Goal: Information Seeking & Learning: Learn about a topic

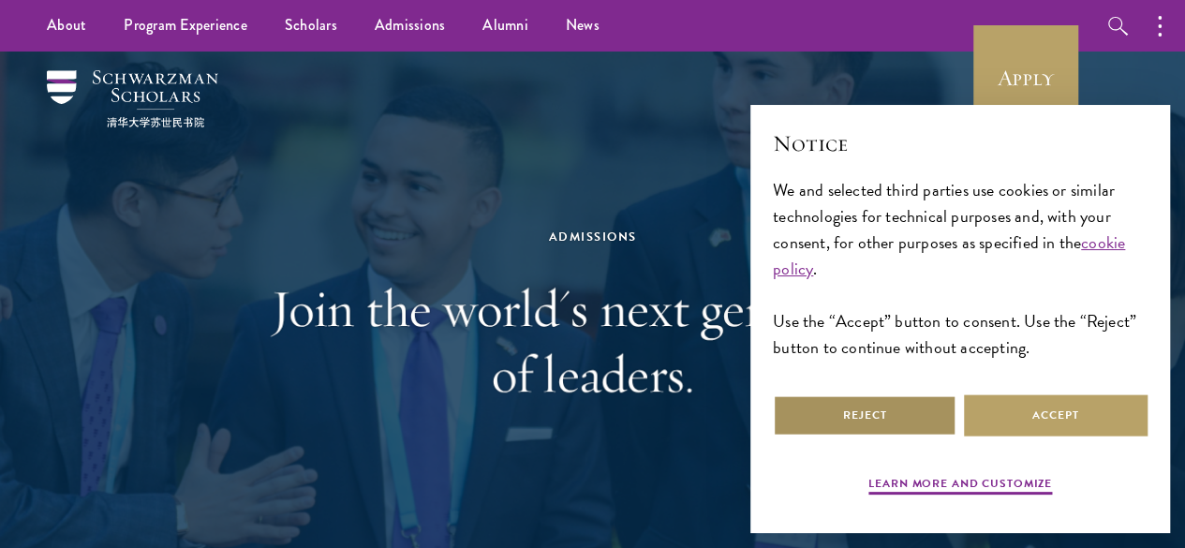
click at [919, 407] on button "Reject" at bounding box center [865, 415] width 184 height 42
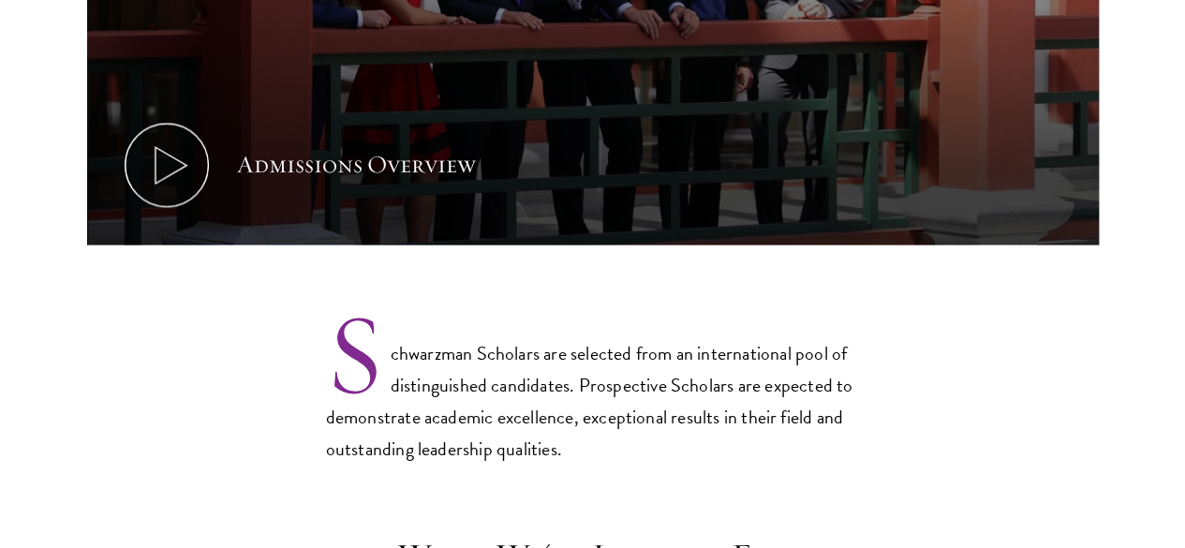
scroll to position [1262, 0]
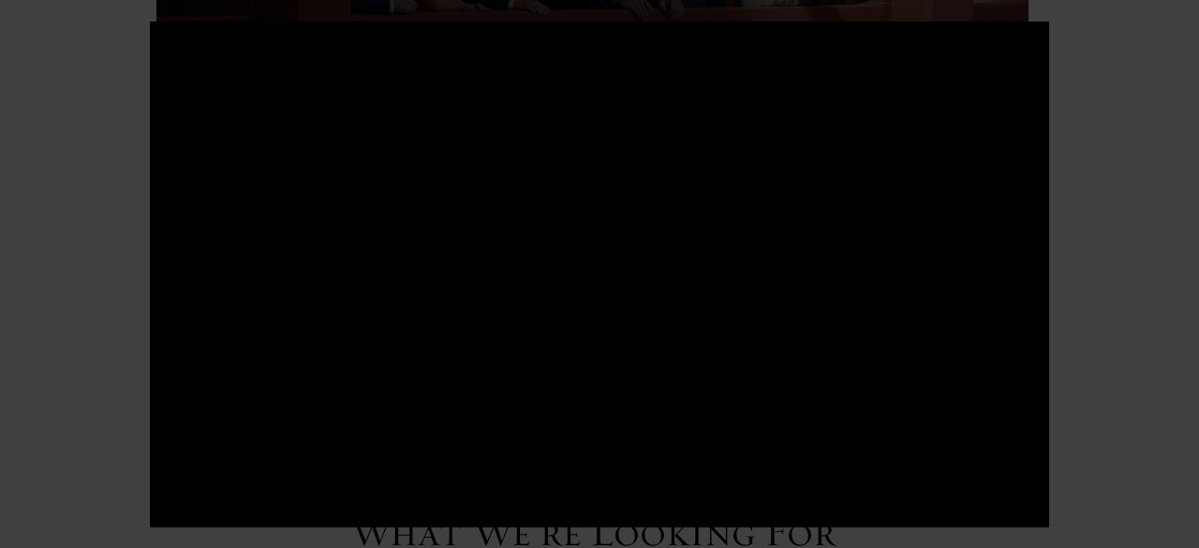
click at [1166, 160] on div at bounding box center [599, 274] width 1199 height 548
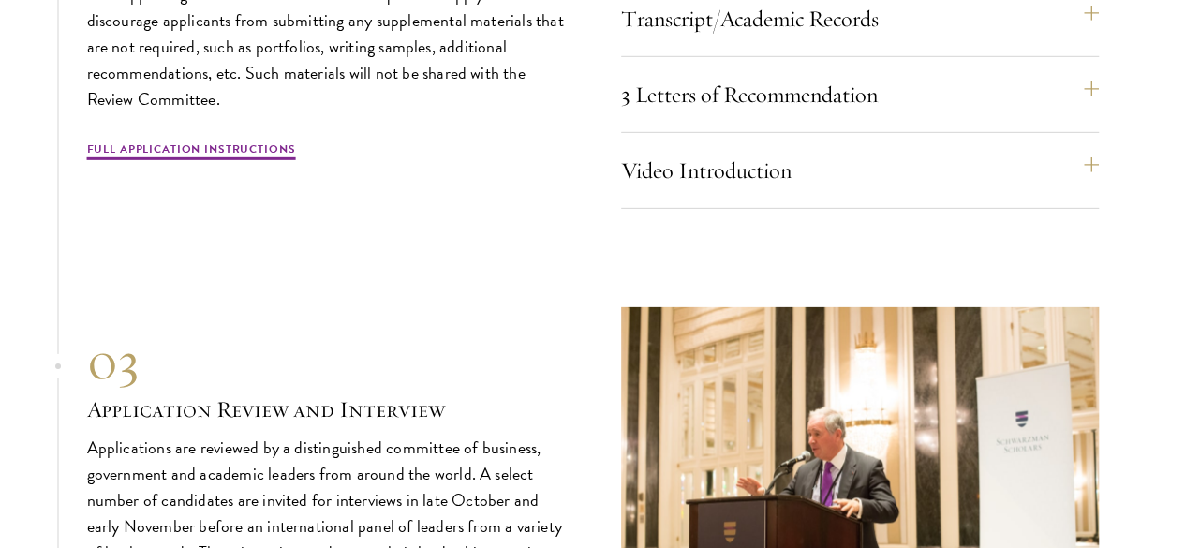
scroll to position [6388, 0]
click at [251, 162] on link "Full Application Instructions" at bounding box center [191, 151] width 209 height 22
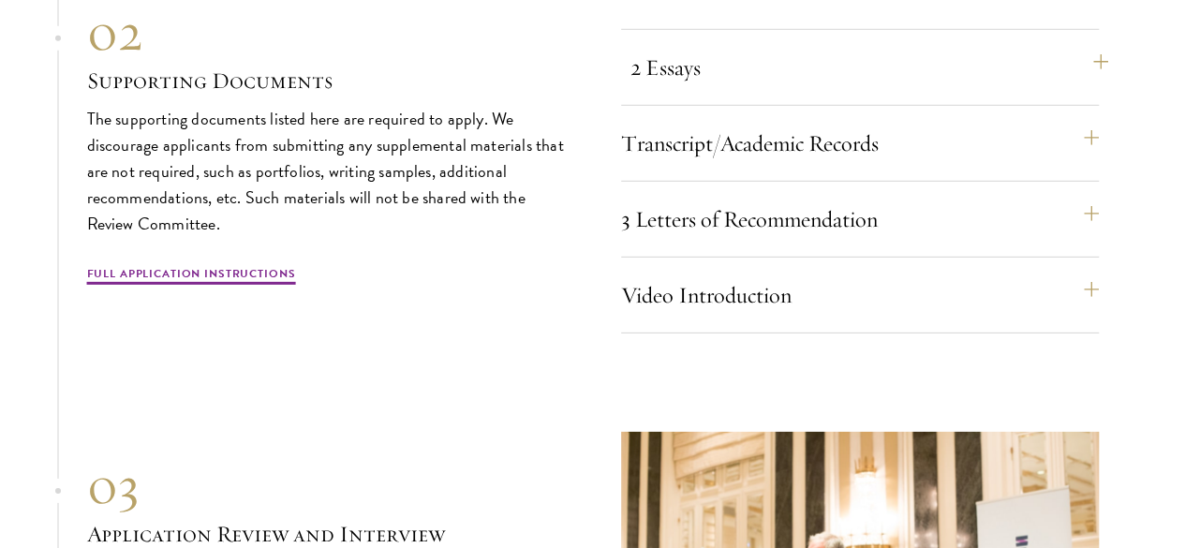
scroll to position [6265, 0]
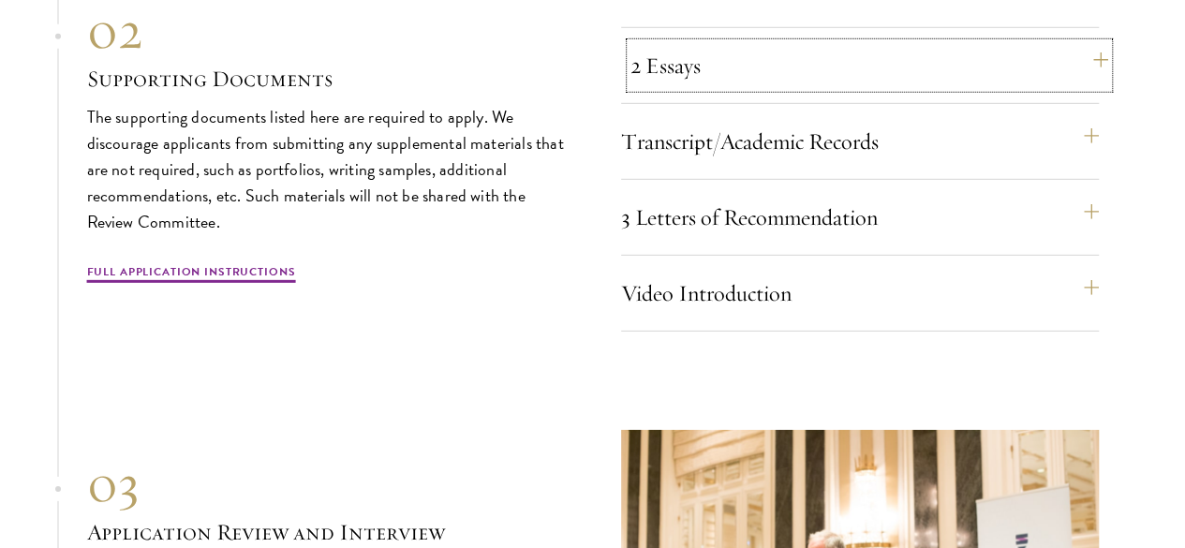
click at [811, 88] on button "2 Essays" at bounding box center [869, 65] width 478 height 45
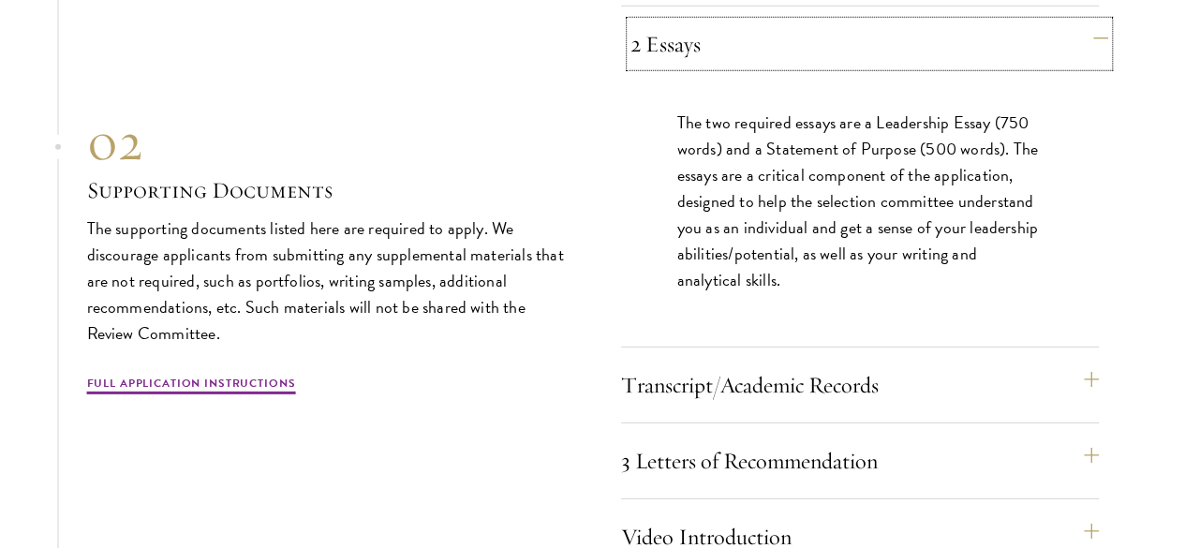
scroll to position [6291, 0]
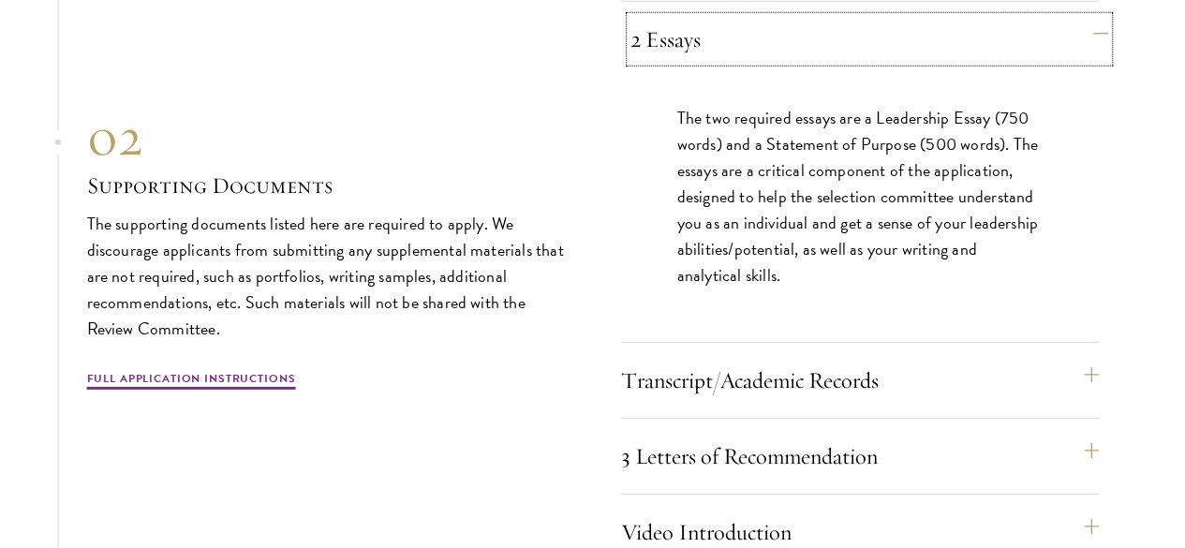
click at [837, 62] on button "2 Essays" at bounding box center [869, 39] width 478 height 45
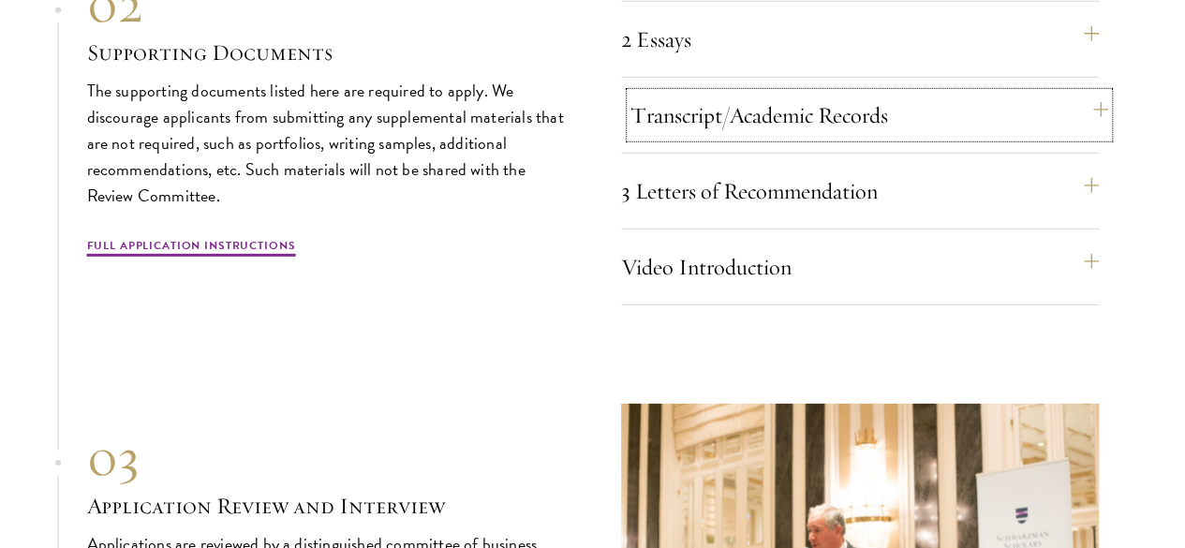
click at [850, 138] on button "Transcript/Academic Records" at bounding box center [869, 115] width 478 height 45
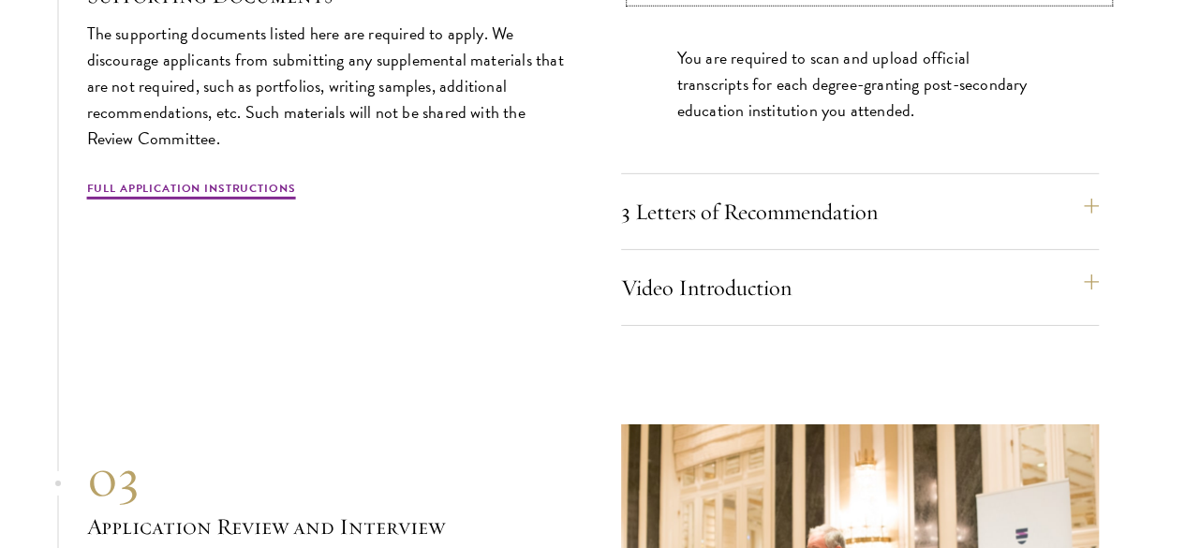
scroll to position [6431, 0]
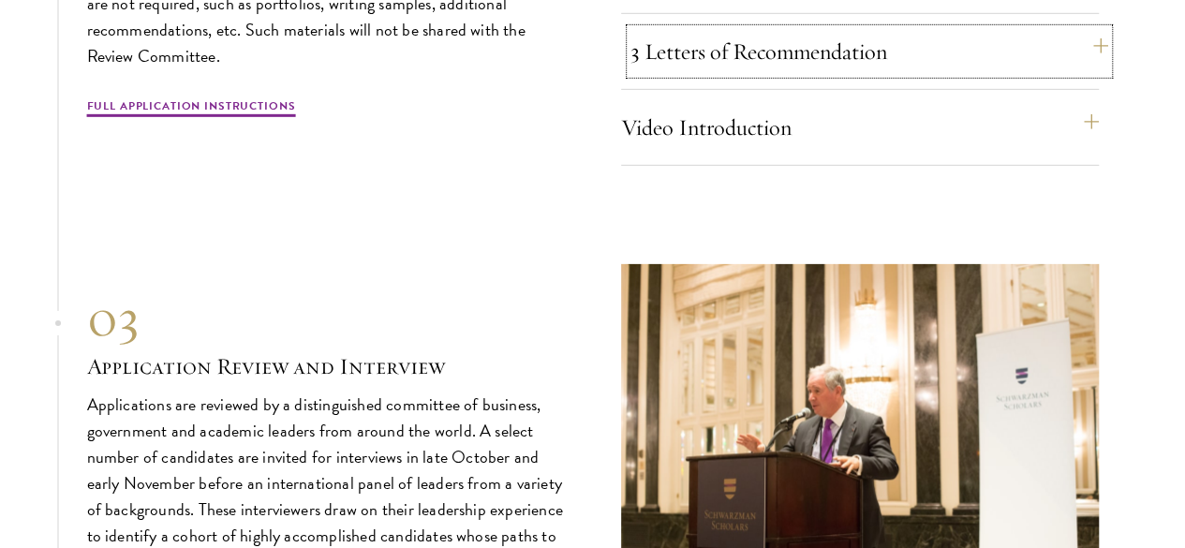
click at [869, 74] on button "3 Letters of Recommendation" at bounding box center [869, 51] width 478 height 45
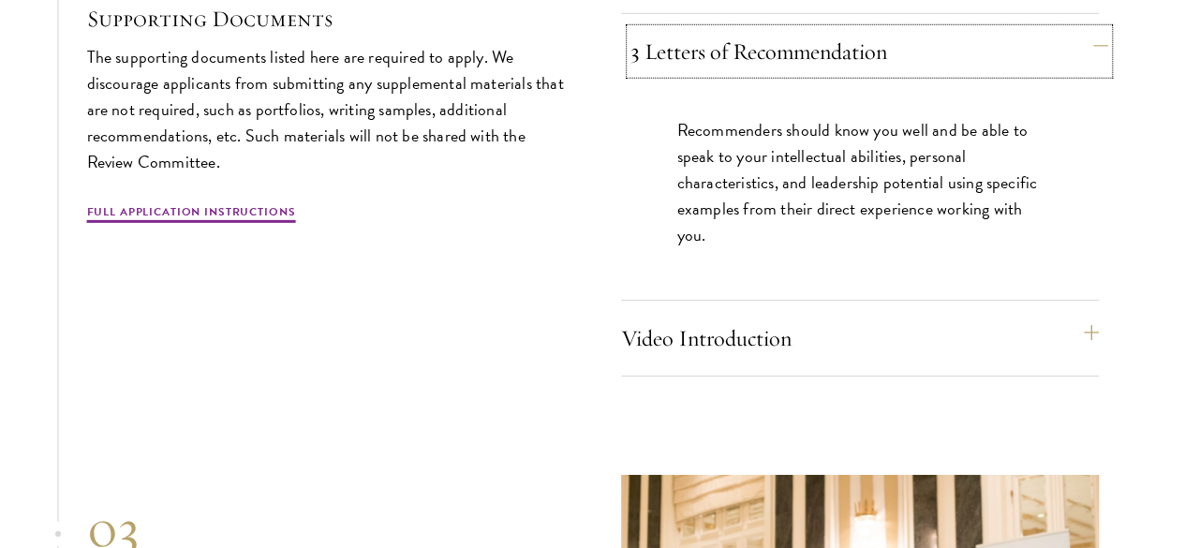
click at [869, 74] on button "3 Letters of Recommendation" at bounding box center [869, 51] width 478 height 45
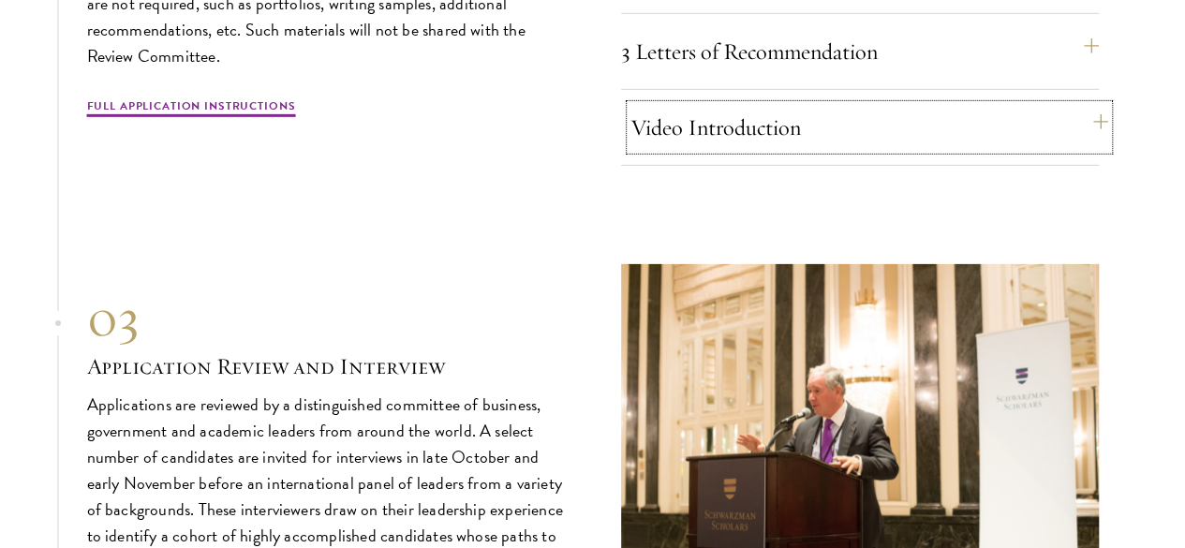
click at [873, 150] on button "Video Introduction" at bounding box center [869, 127] width 478 height 45
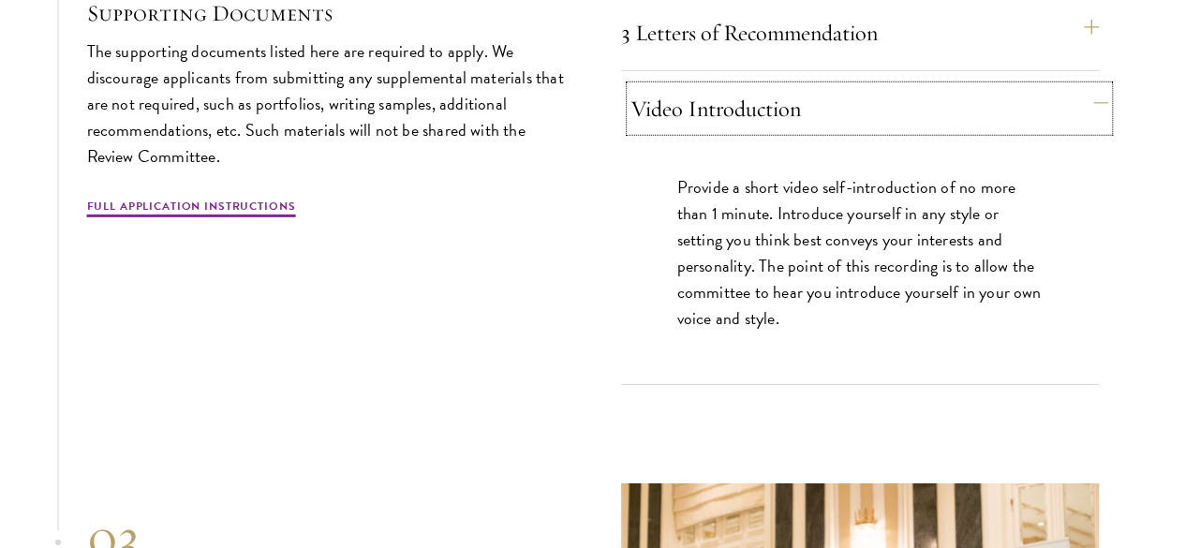
scroll to position [6475, 0]
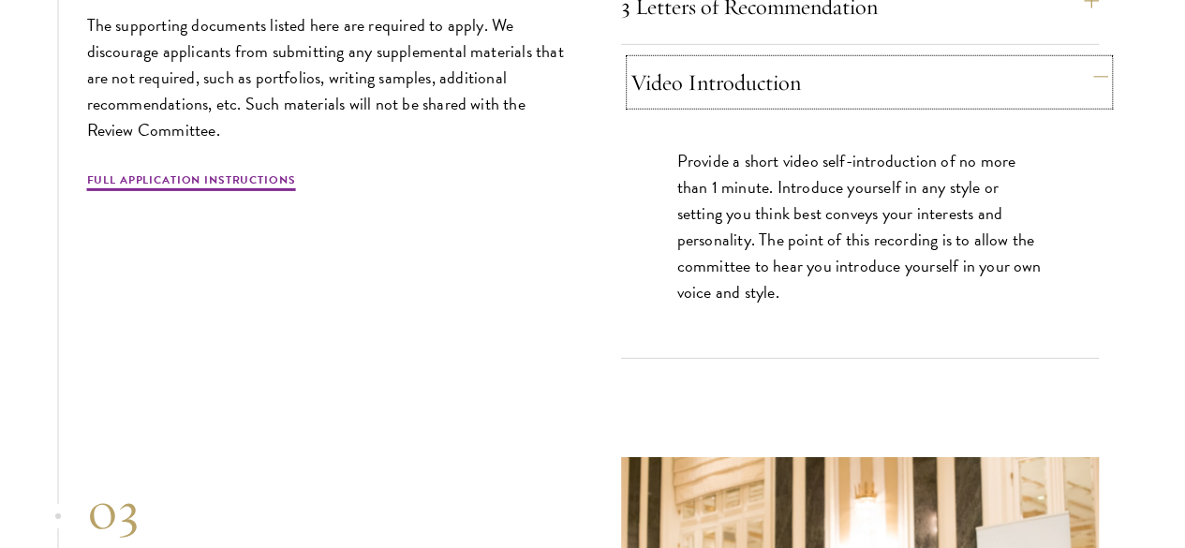
click at [905, 105] on button "Video Introduction" at bounding box center [869, 82] width 478 height 45
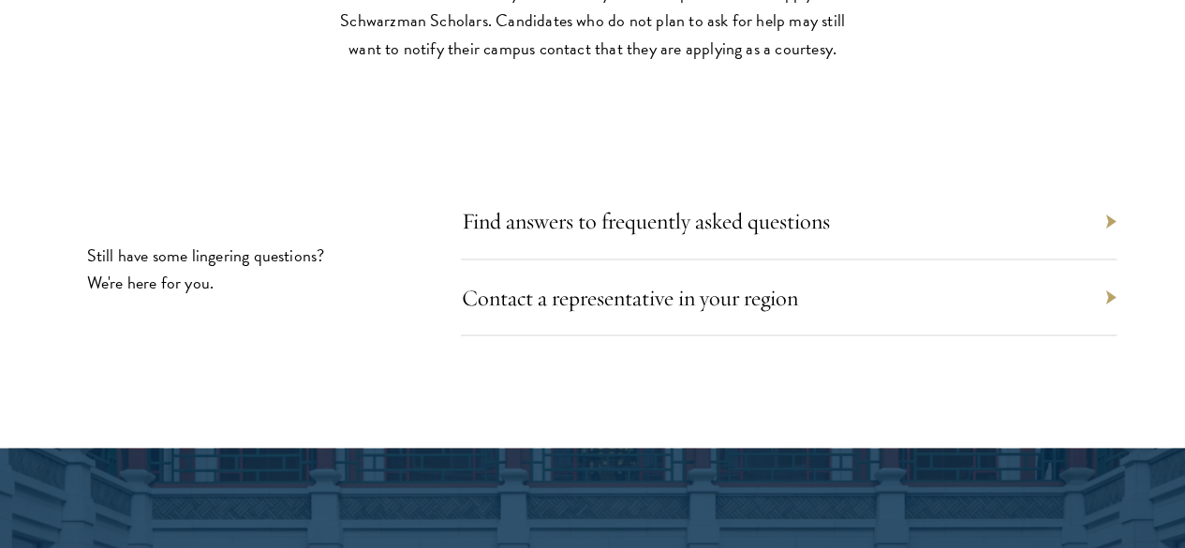
scroll to position [8858, 0]
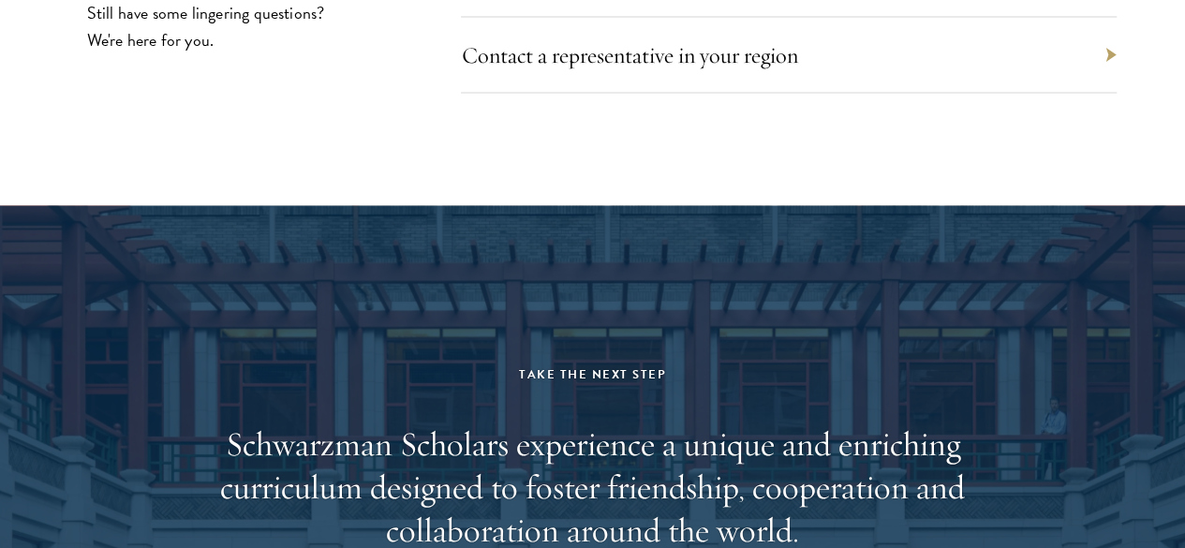
click at [624, 93] on div "Contact a representative in your region" at bounding box center [789, 55] width 656 height 76
click at [628, 68] on link "Contact a representative in your region" at bounding box center [638, 54] width 336 height 28
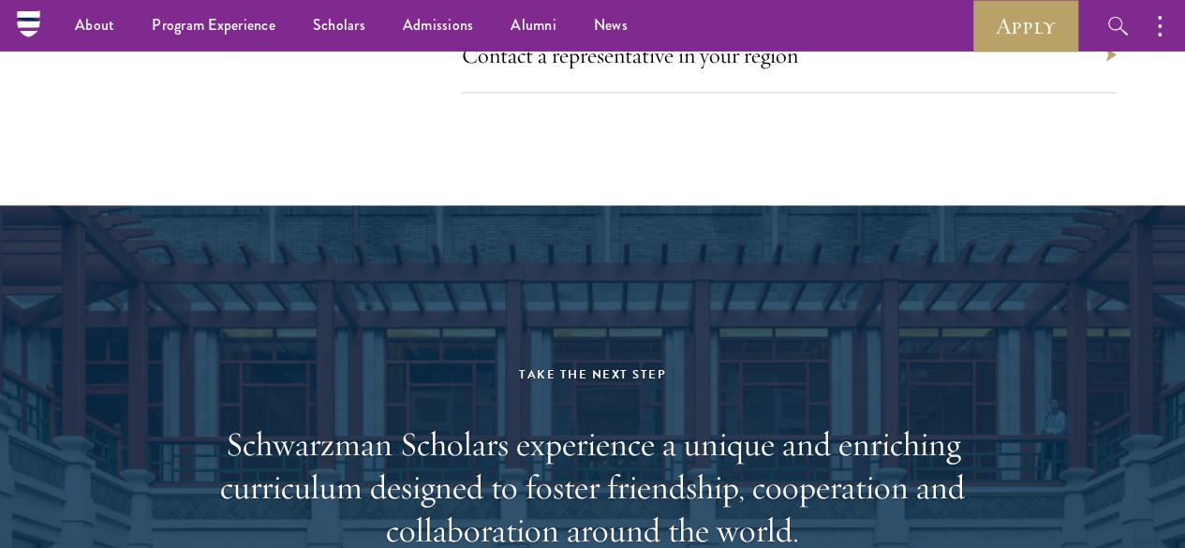
scroll to position [8839, 0]
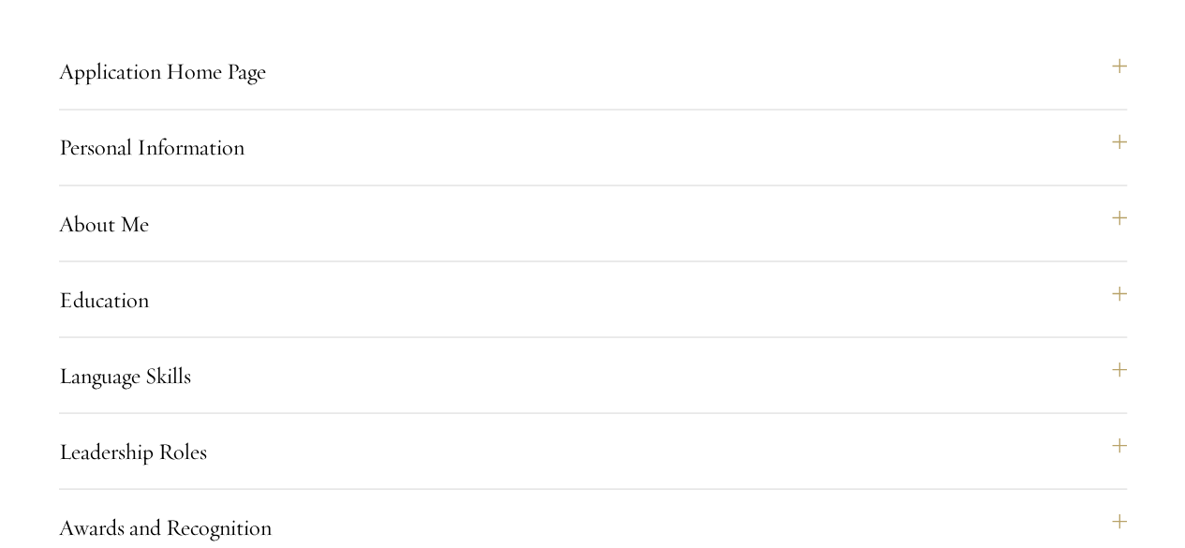
scroll to position [1593, 0]
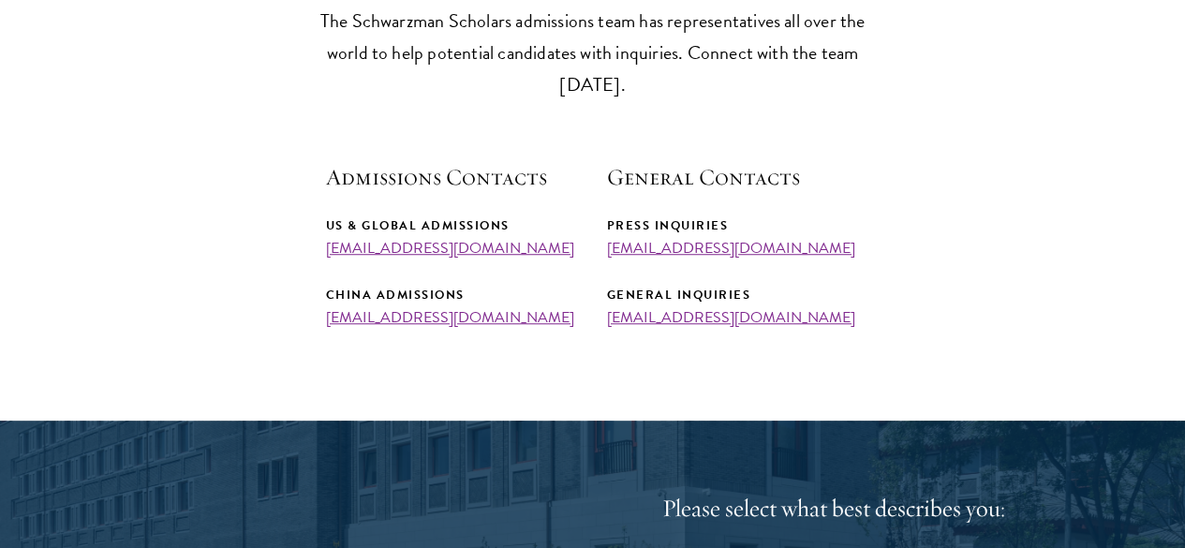
scroll to position [641, 0]
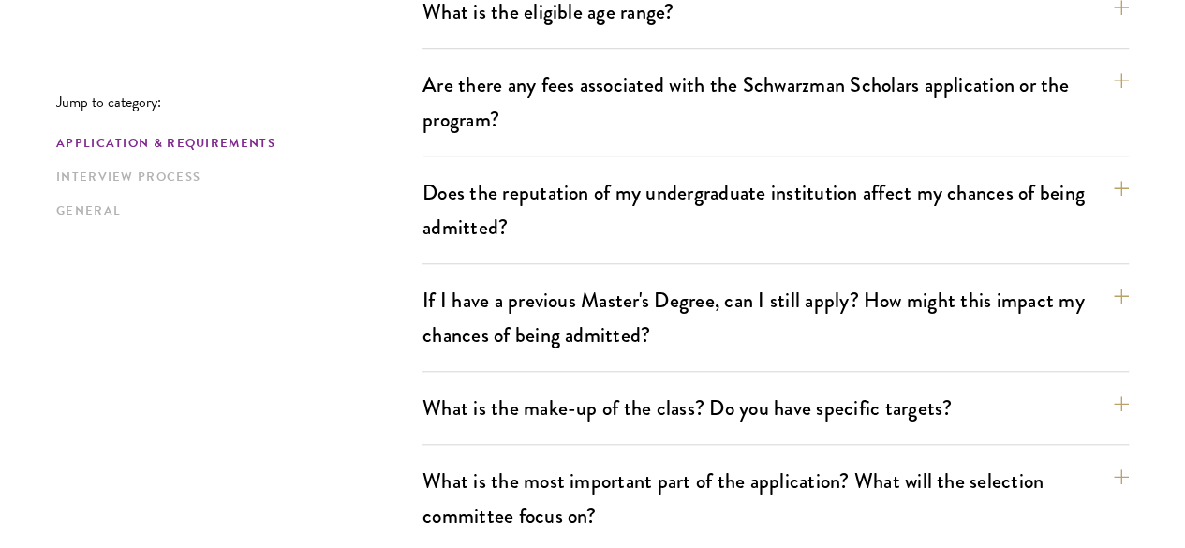
scroll to position [706, 0]
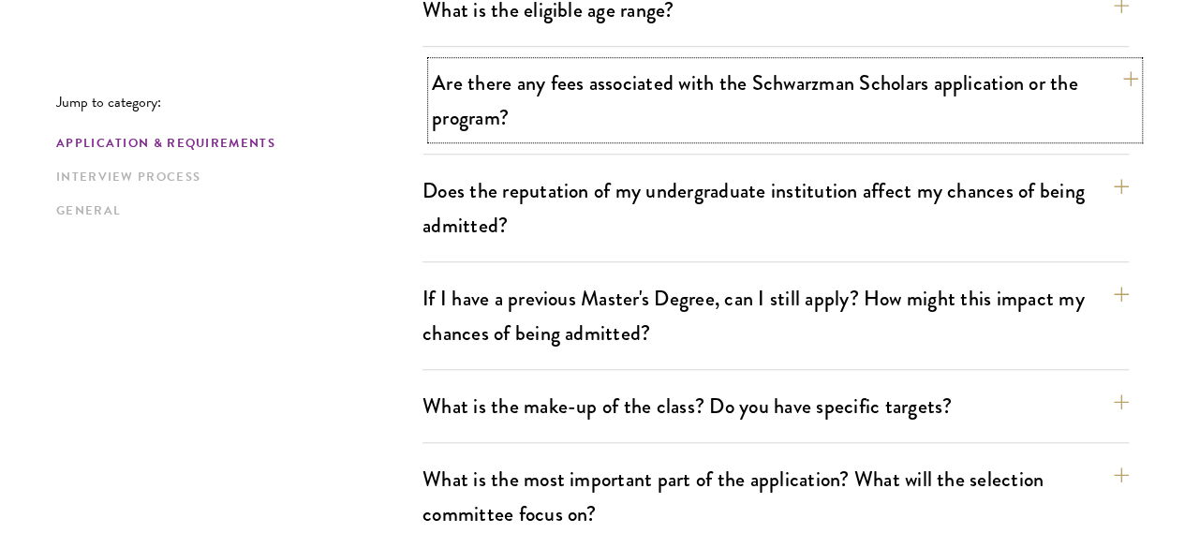
click at [792, 114] on button "Are there any fees associated with the Schwarzman Scholars application or the p…" at bounding box center [785, 100] width 706 height 77
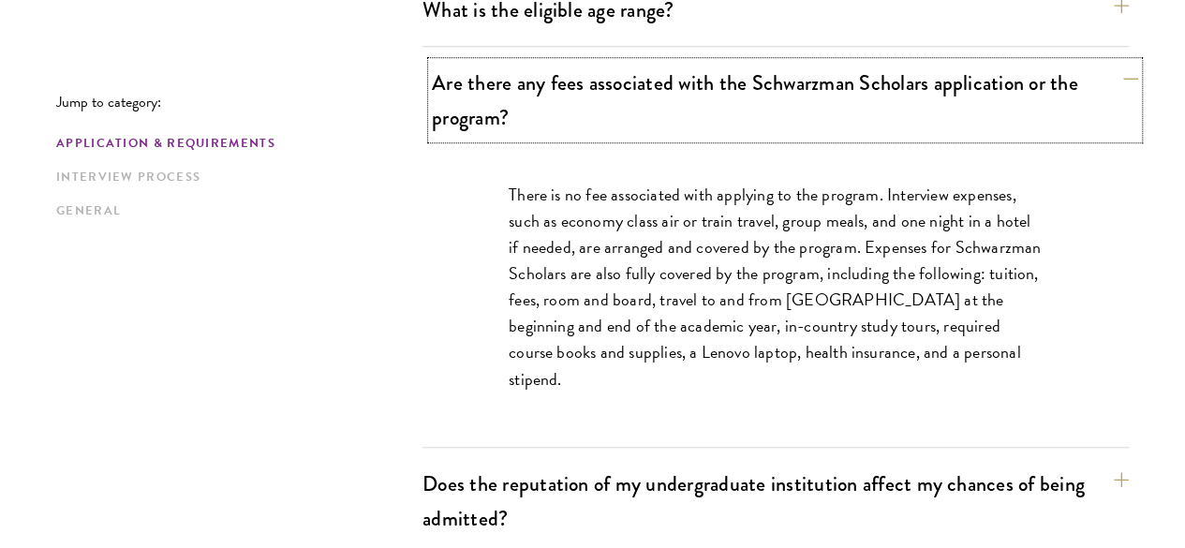
click at [792, 114] on button "Are there any fees associated with the Schwarzman Scholars application or the p…" at bounding box center [785, 100] width 706 height 77
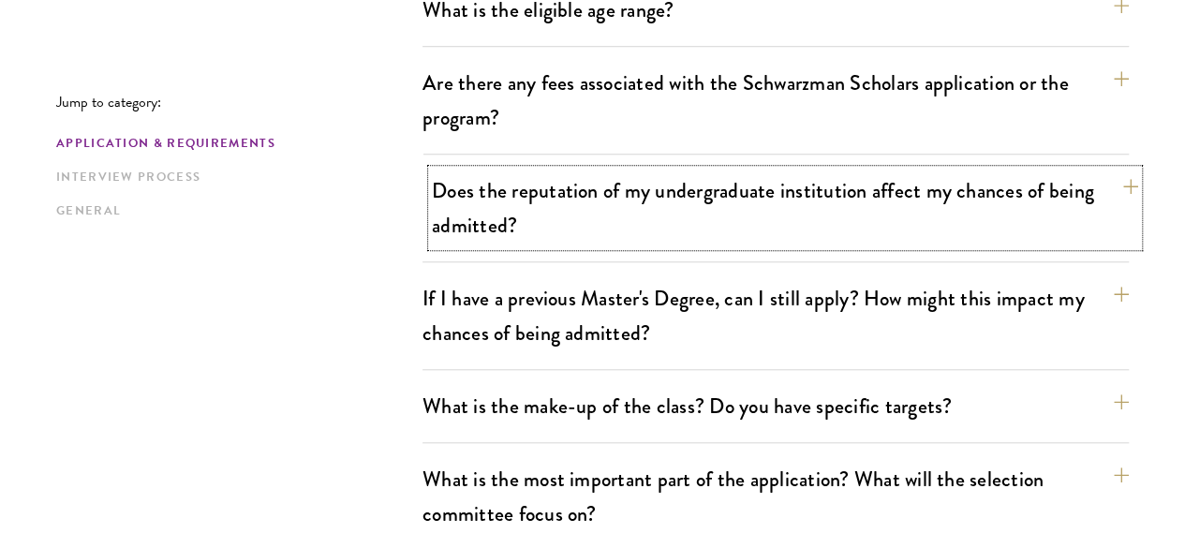
click at [788, 181] on button "Does the reputation of my undergraduate institution affect my chances of being …" at bounding box center [785, 207] width 706 height 77
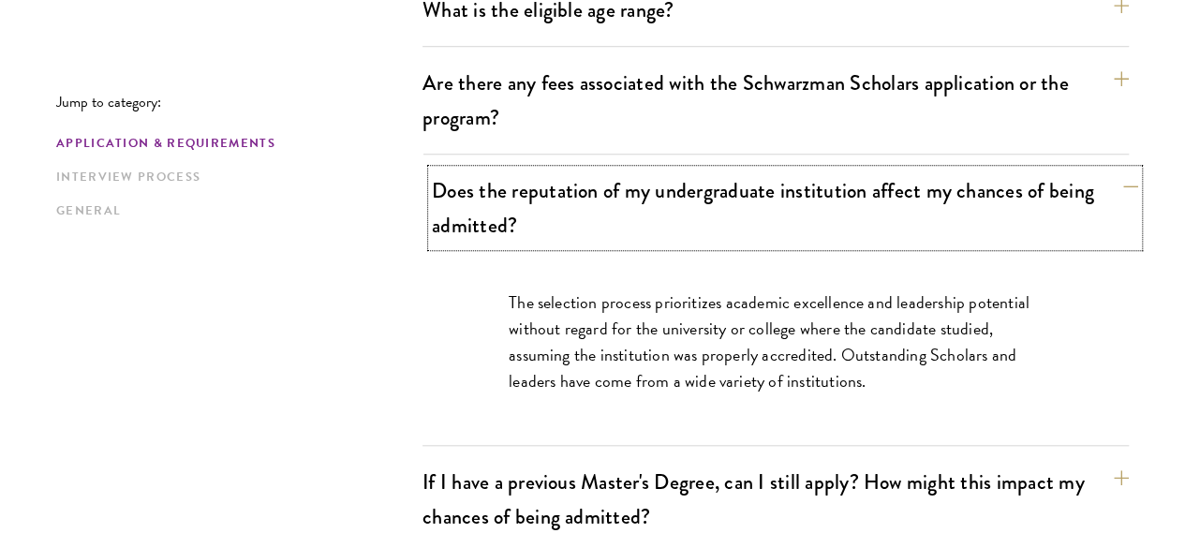
click at [788, 181] on button "Does the reputation of my undergraduate institution affect my chances of being …" at bounding box center [785, 207] width 706 height 77
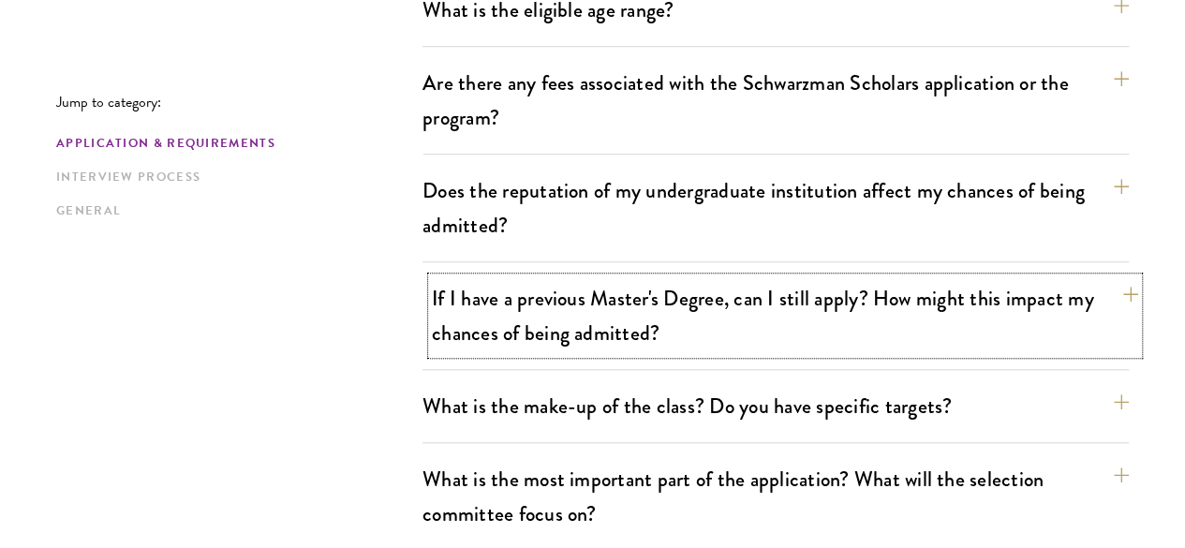
click at [799, 310] on button "If I have a previous Master's Degree, can I still apply? How might this impact …" at bounding box center [785, 315] width 706 height 77
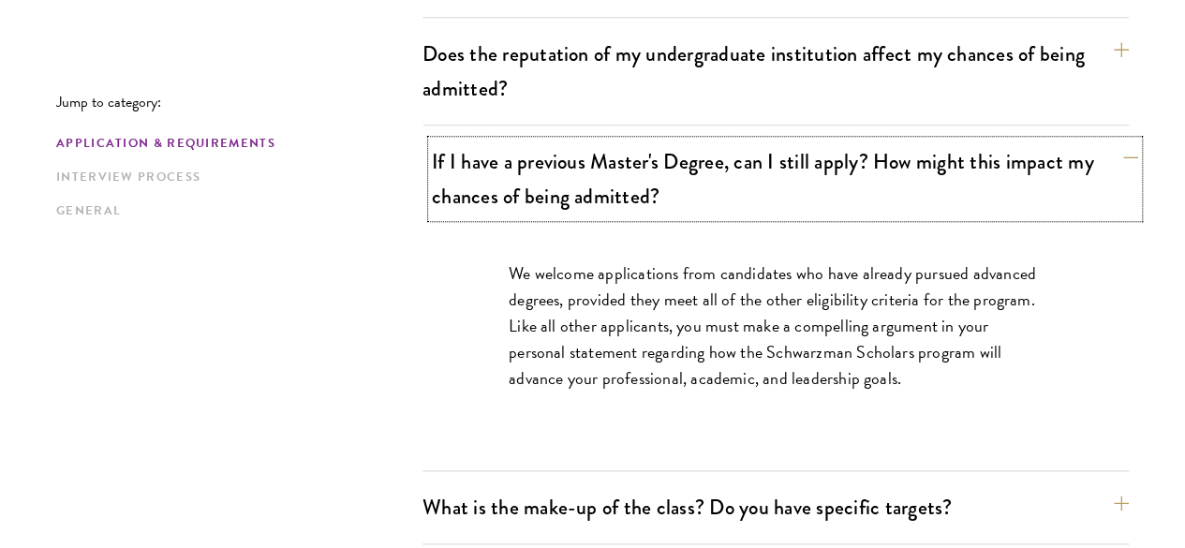
scroll to position [863, 0]
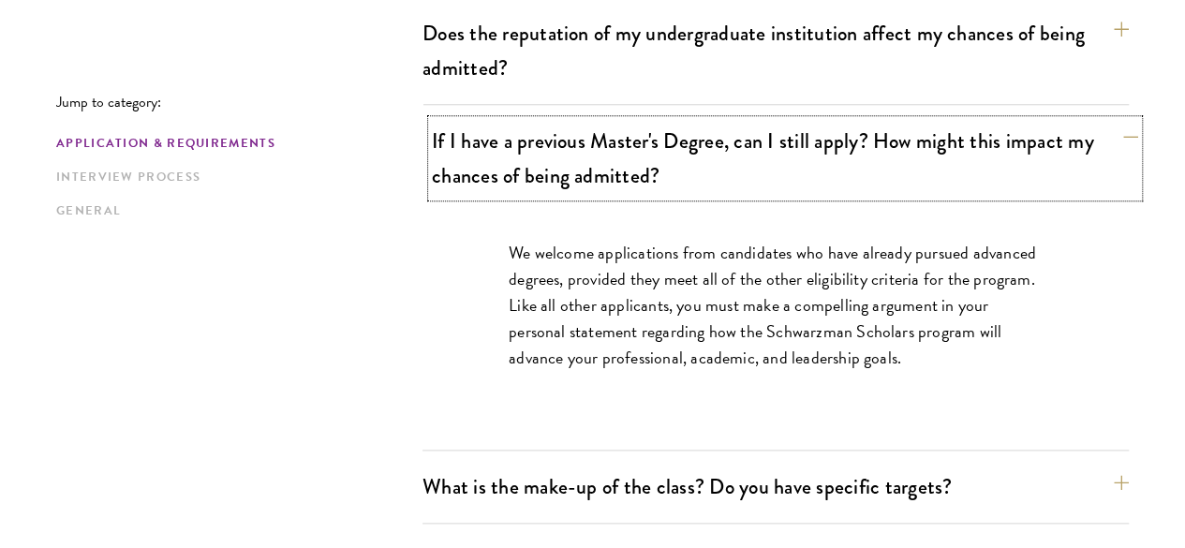
click at [828, 138] on button "If I have a previous Master's Degree, can I still apply? How might this impact …" at bounding box center [785, 158] width 706 height 77
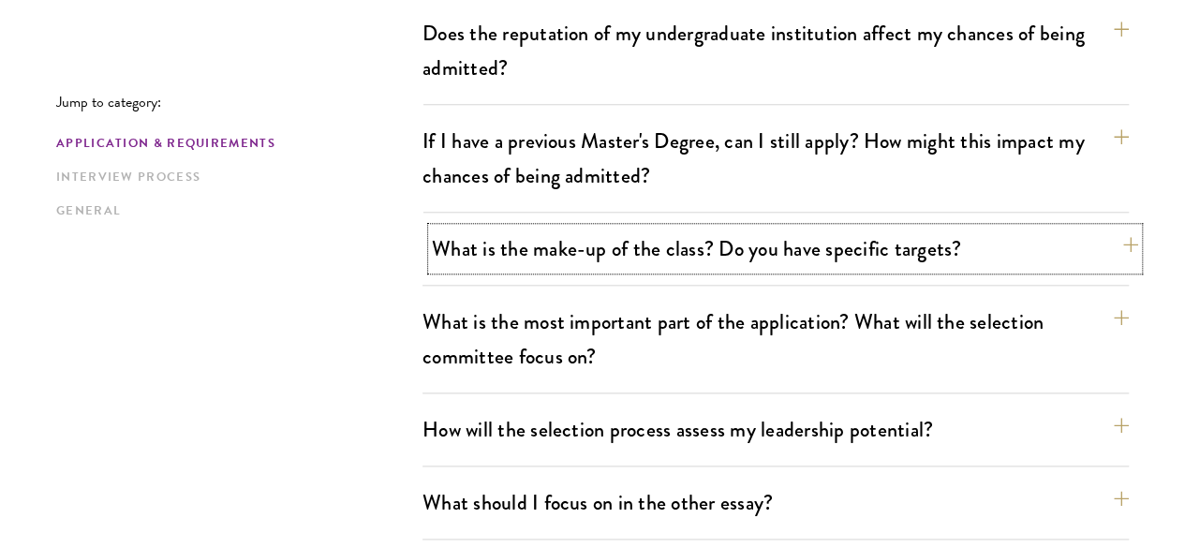
click at [805, 228] on button "What is the make-up of the class? Do you have specific targets?" at bounding box center [785, 249] width 706 height 42
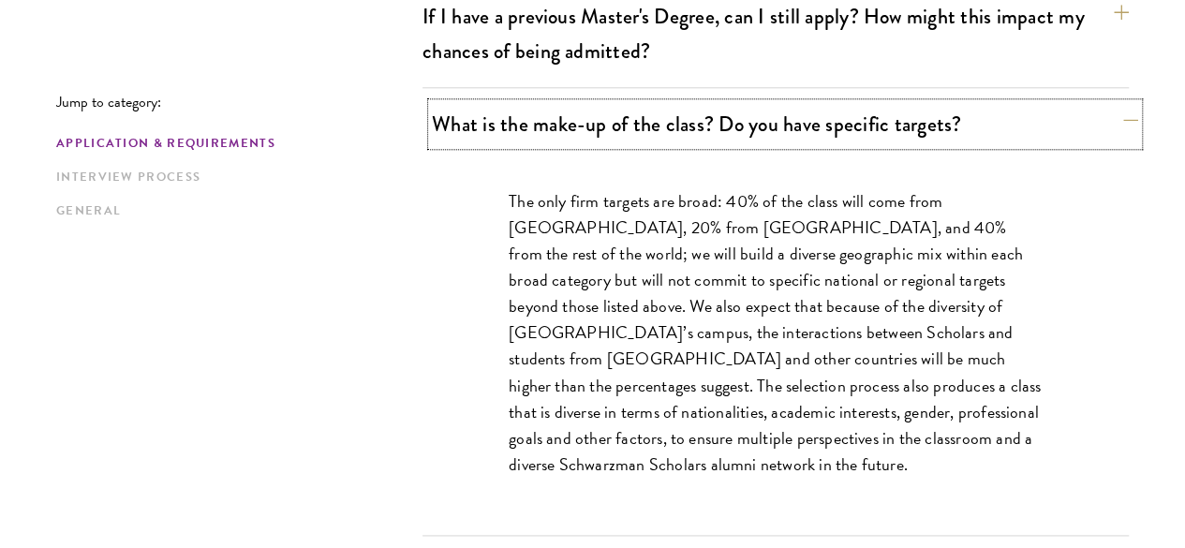
scroll to position [991, 0]
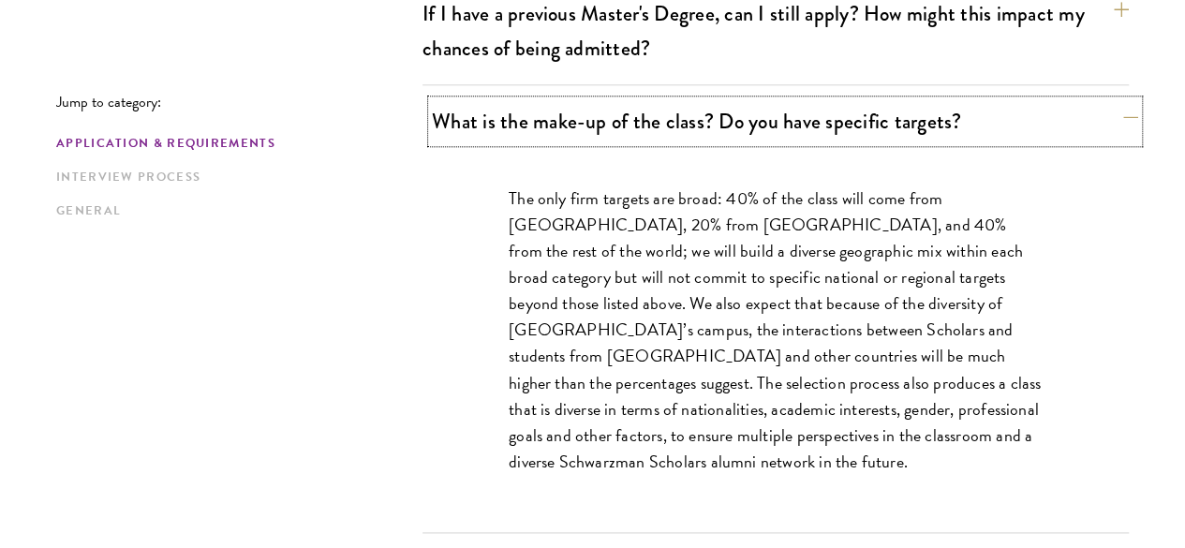
click at [858, 100] on button "What is the make-up of the class? Do you have specific targets?" at bounding box center [785, 121] width 706 height 42
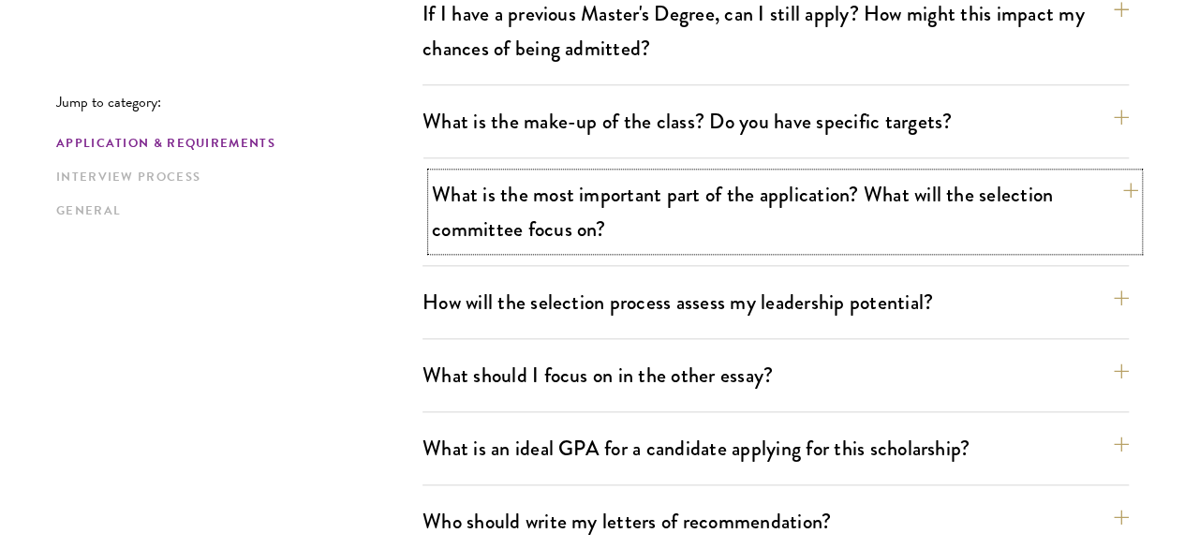
click at [851, 173] on button "What is the most important part of the application? What will the selection com…" at bounding box center [785, 211] width 706 height 77
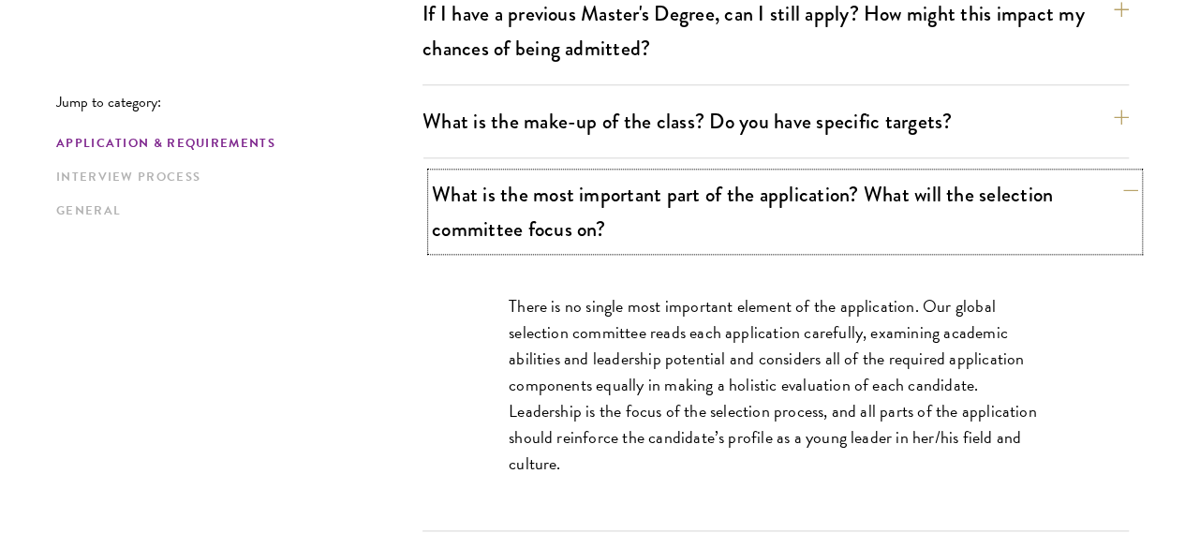
click at [851, 173] on button "What is the most important part of the application? What will the selection com…" at bounding box center [785, 211] width 706 height 77
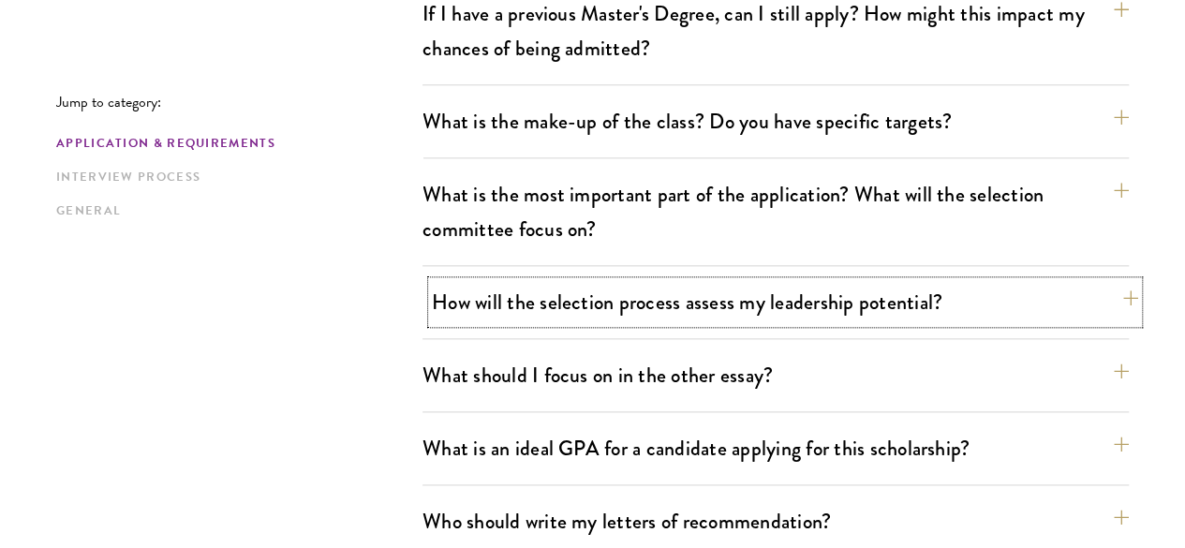
click at [871, 281] on button "How will the selection process assess my leadership potential?" at bounding box center [785, 302] width 706 height 42
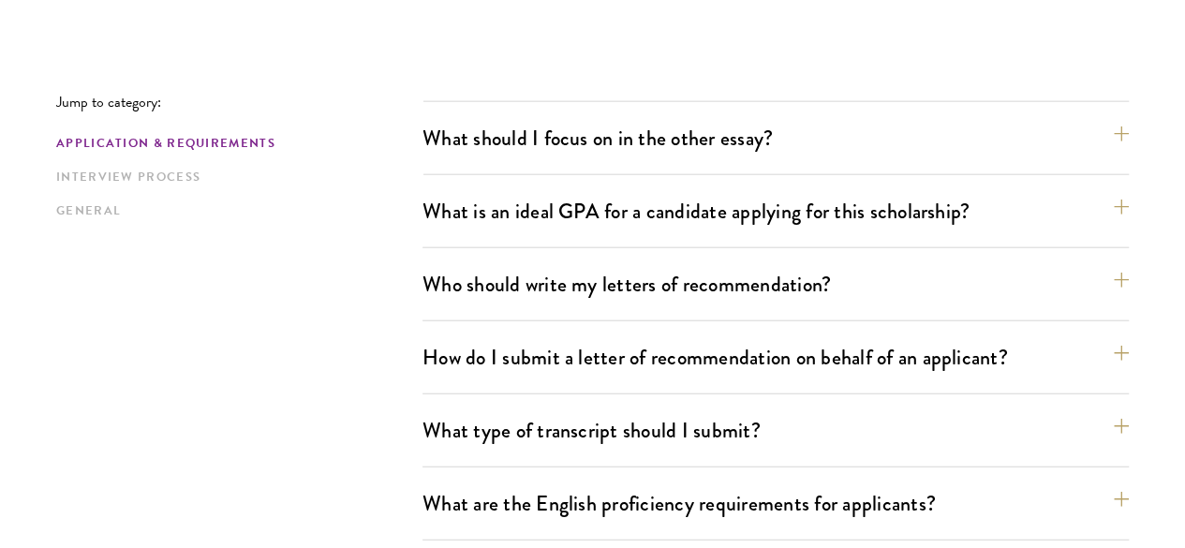
scroll to position [2223, 0]
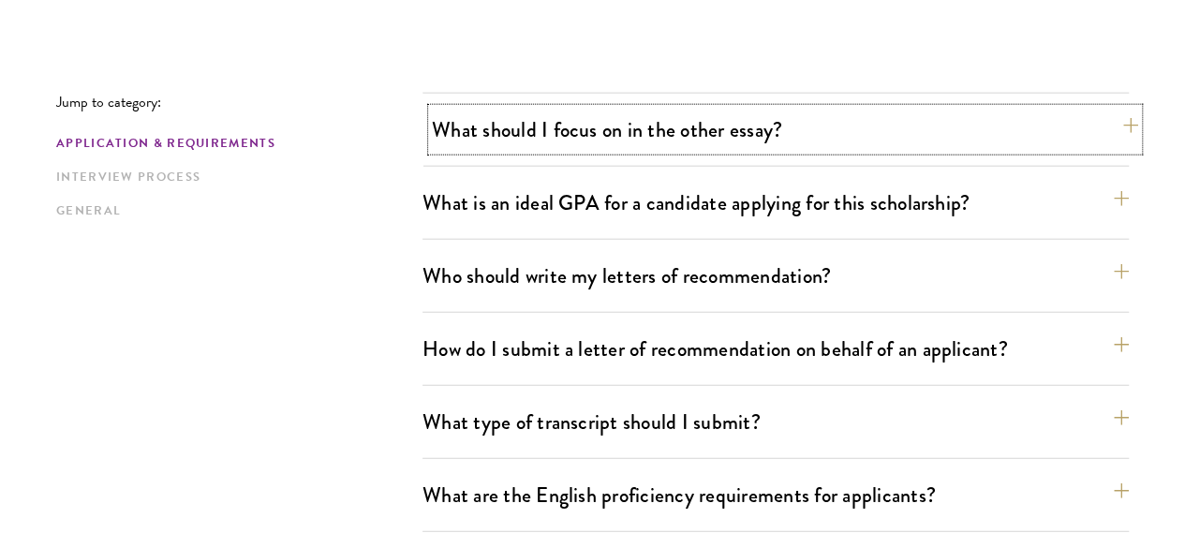
click at [793, 109] on button "What should I focus on in the other essay?" at bounding box center [785, 130] width 706 height 42
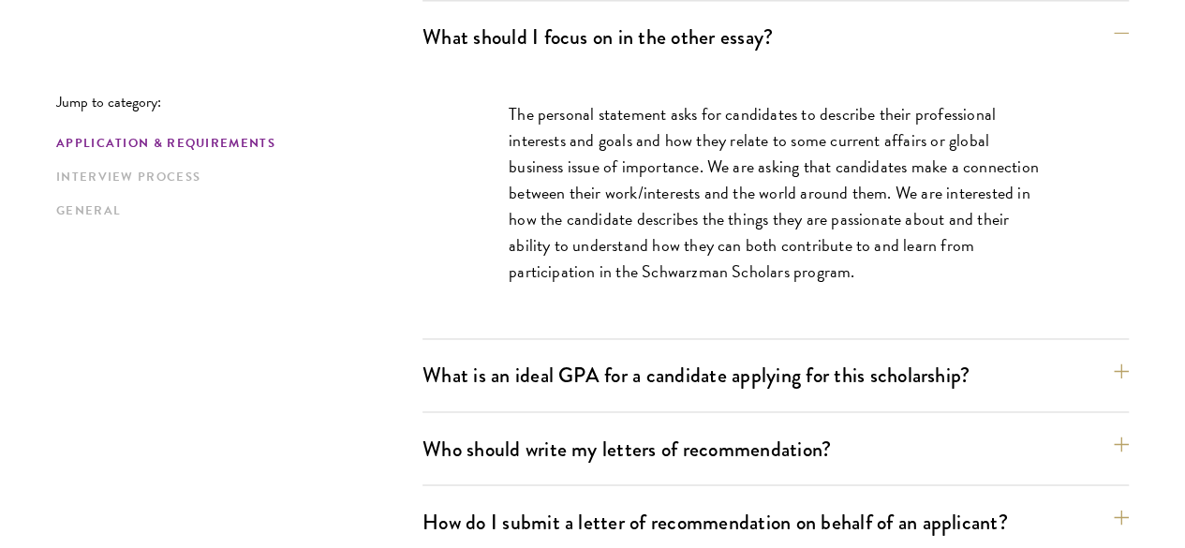
scroll to position [1333, 0]
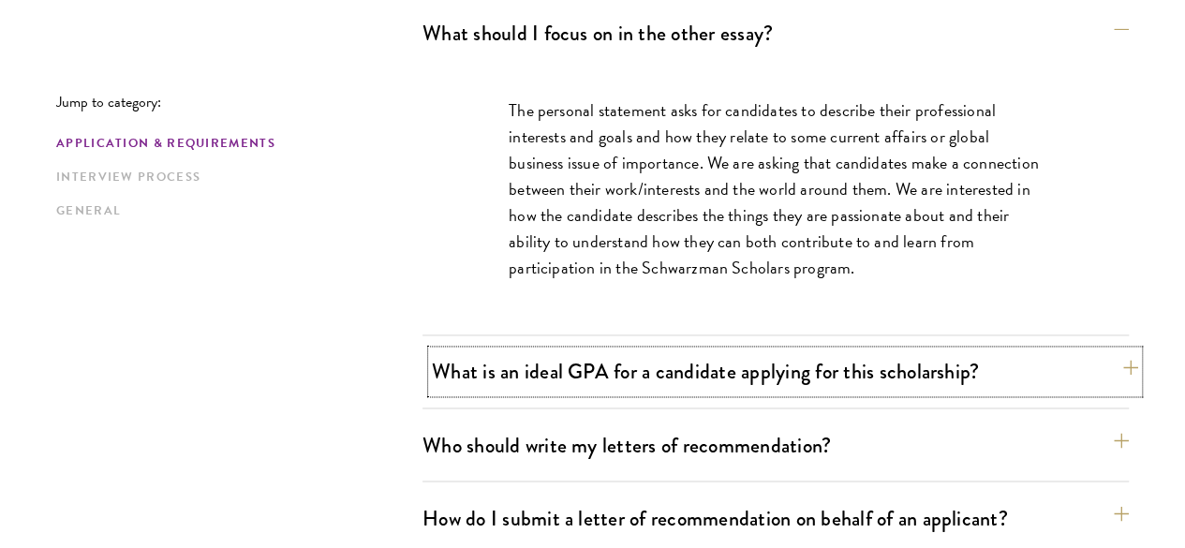
click at [1070, 350] on button "What is an ideal GPA for a candidate applying for this scholarship?" at bounding box center [785, 371] width 706 height 42
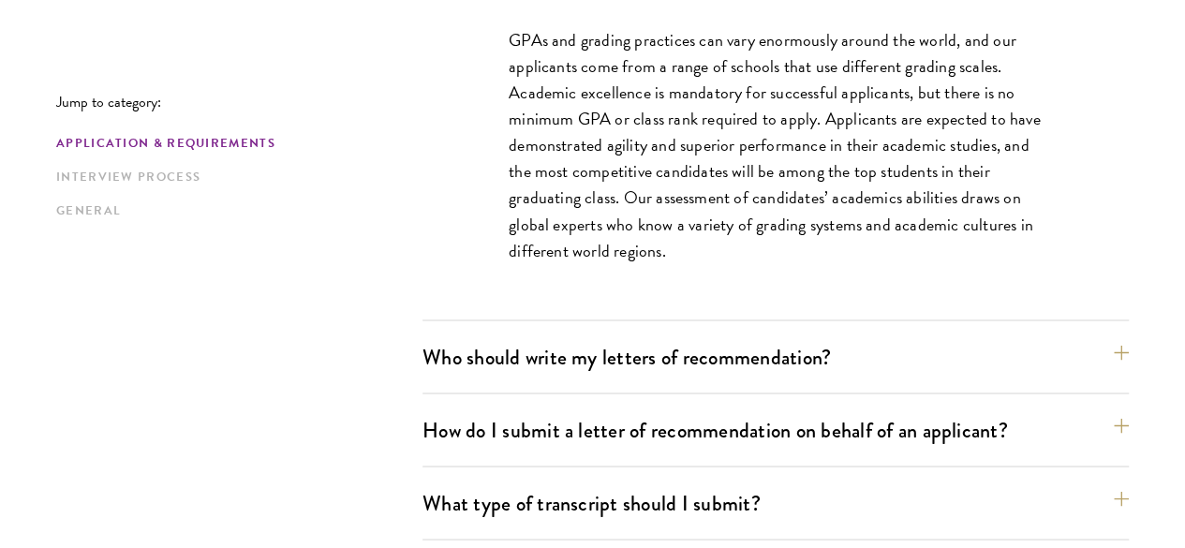
scroll to position [1477, 0]
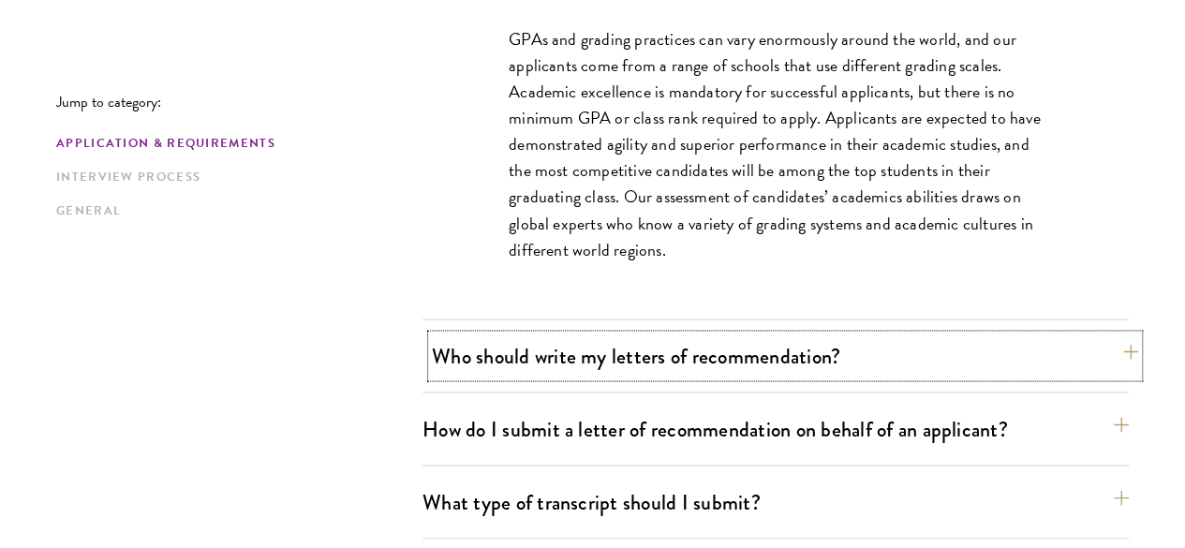
click at [938, 334] on button "Who should write my letters of recommendation?" at bounding box center [785, 355] width 706 height 42
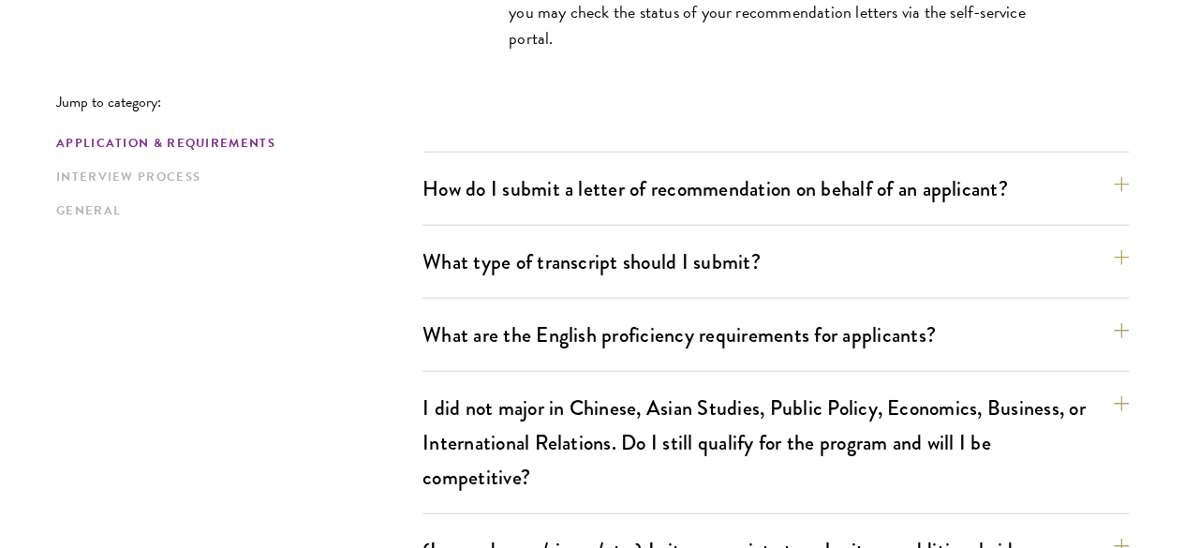
scroll to position [2240, 0]
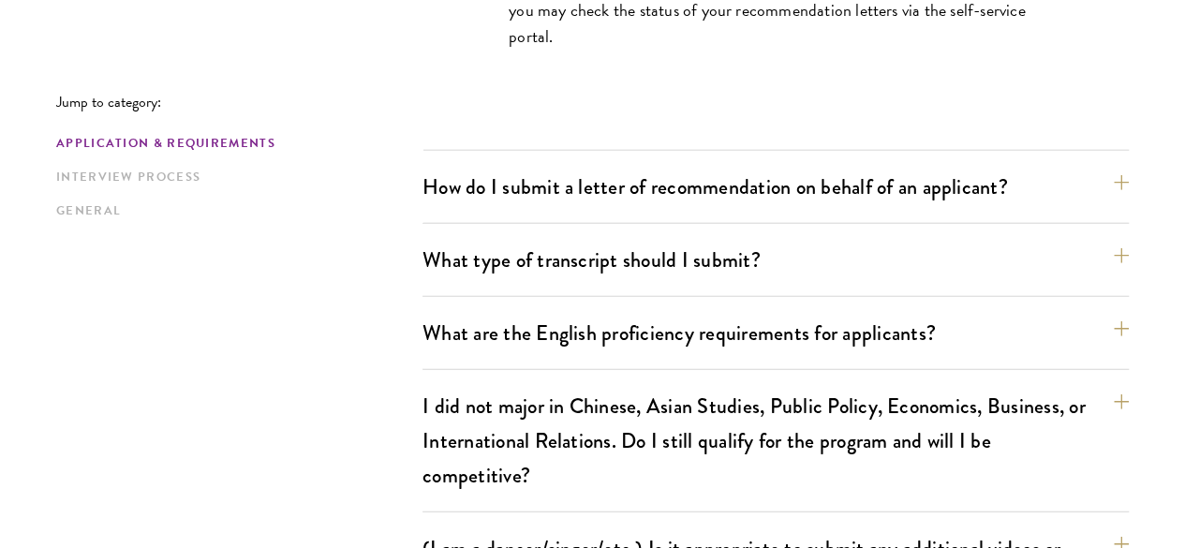
click at [1004, 166] on div "How do I submit a letter of recommendation on behalf of an applicant? All recom…" at bounding box center [775, 195] width 706 height 58
click at [1015, 166] on button "How do I submit a letter of recommendation on behalf of an applicant?" at bounding box center [785, 187] width 706 height 42
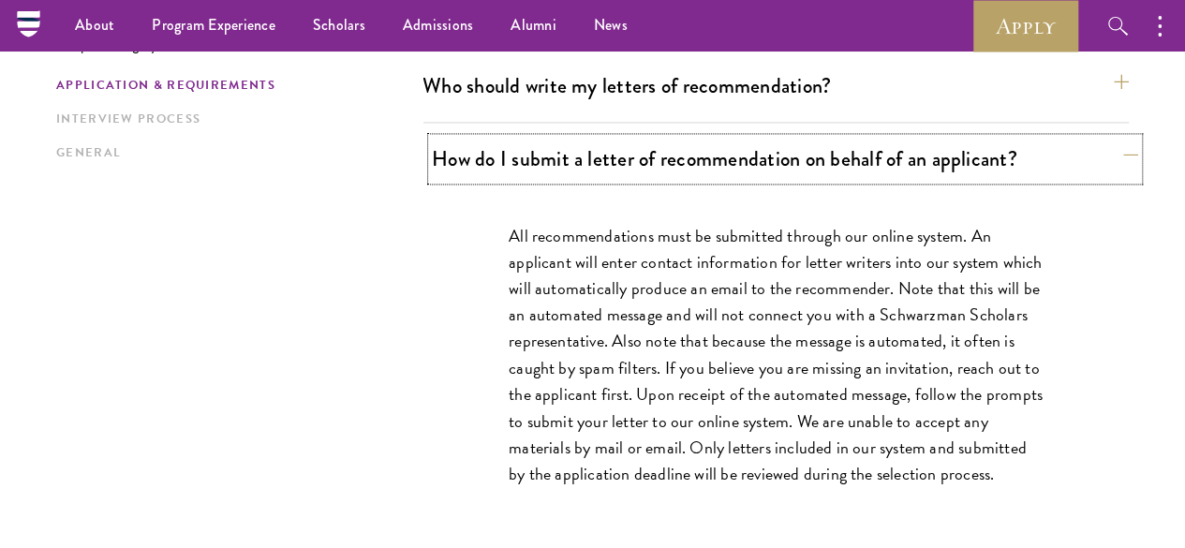
scroll to position [1424, 0]
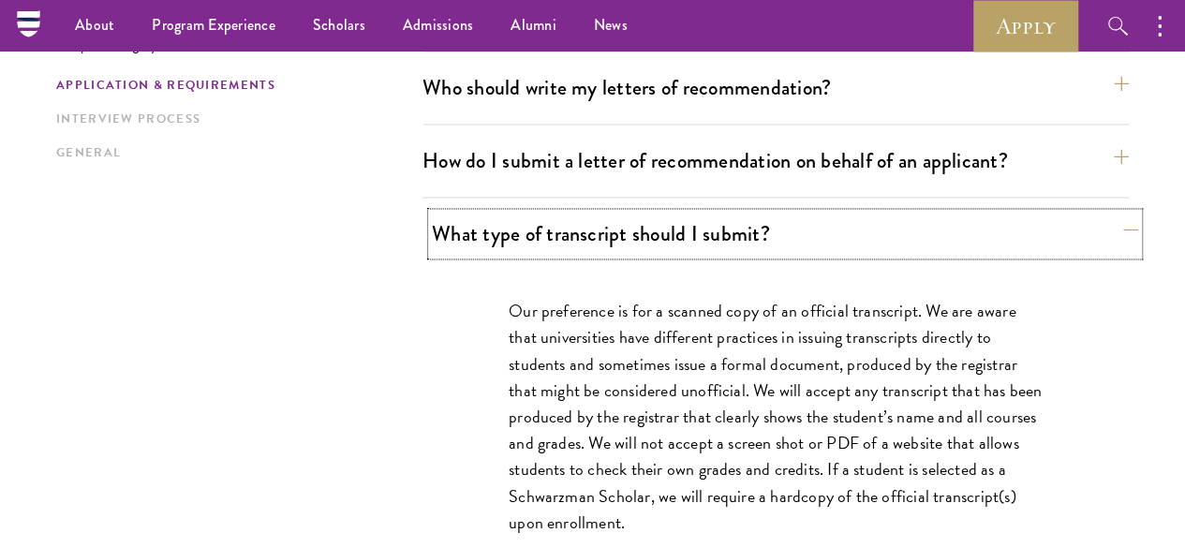
click at [869, 213] on button "What type of transcript should I submit?" at bounding box center [785, 234] width 706 height 42
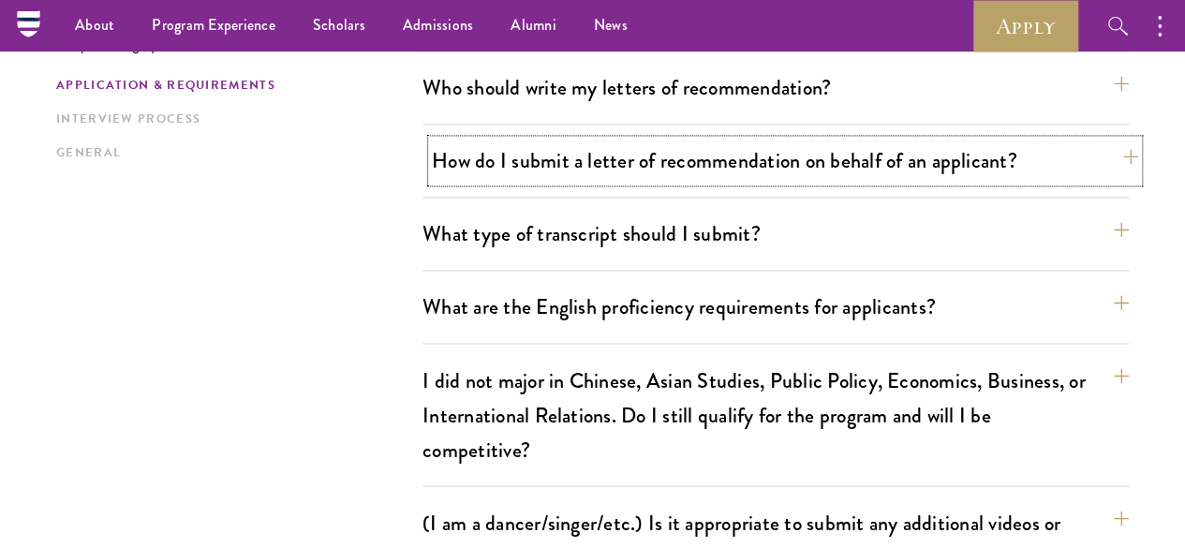
click at [900, 140] on button "How do I submit a letter of recommendation on behalf of an applicant?" at bounding box center [785, 161] width 706 height 42
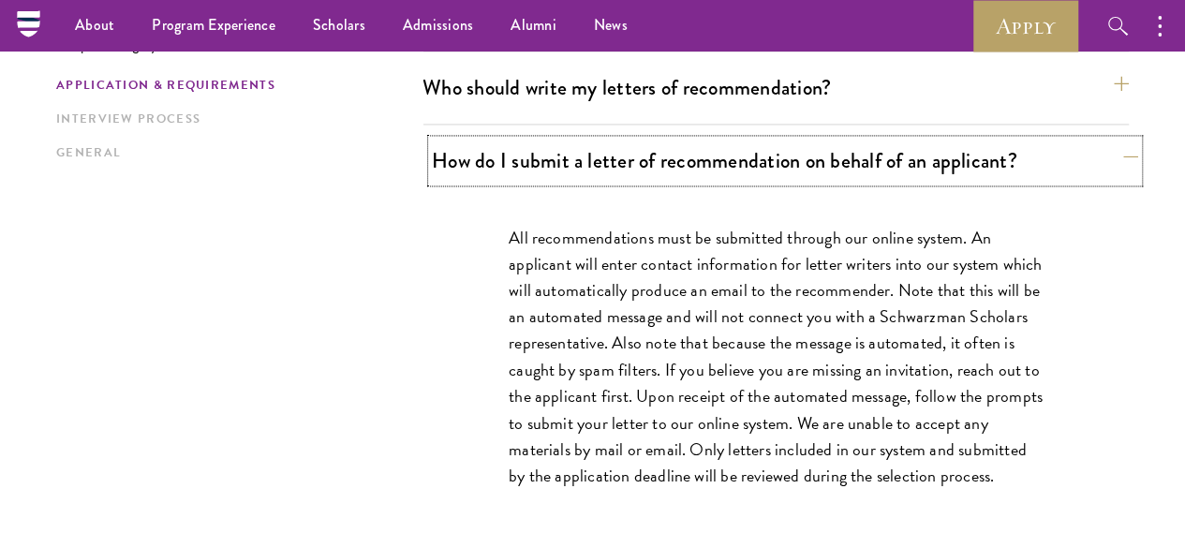
click at [900, 140] on button "How do I submit a letter of recommendation on behalf of an applicant?" at bounding box center [785, 161] width 706 height 42
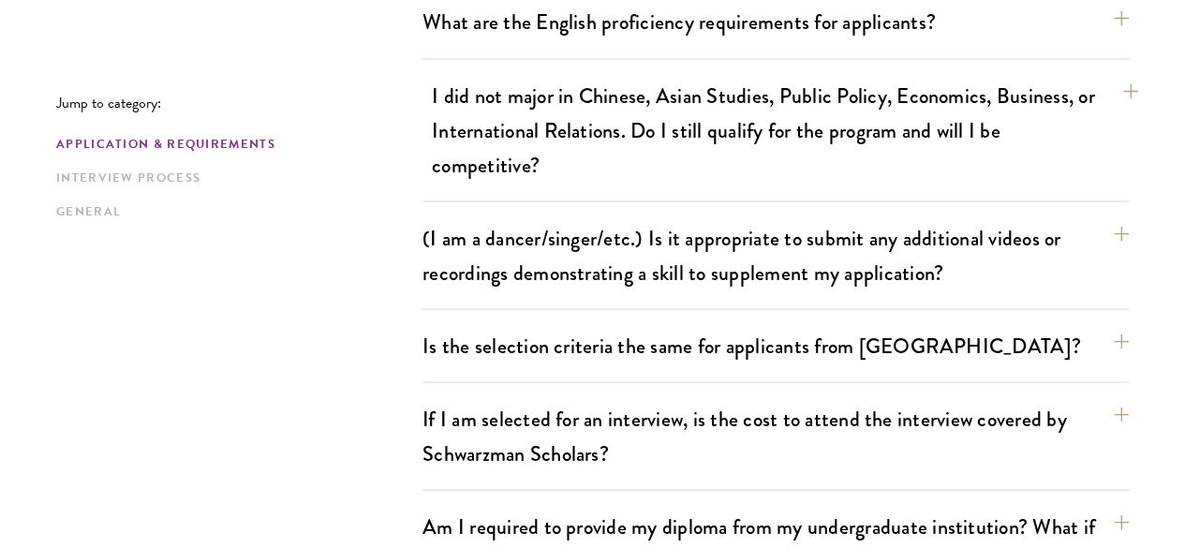
scroll to position [1714, 0]
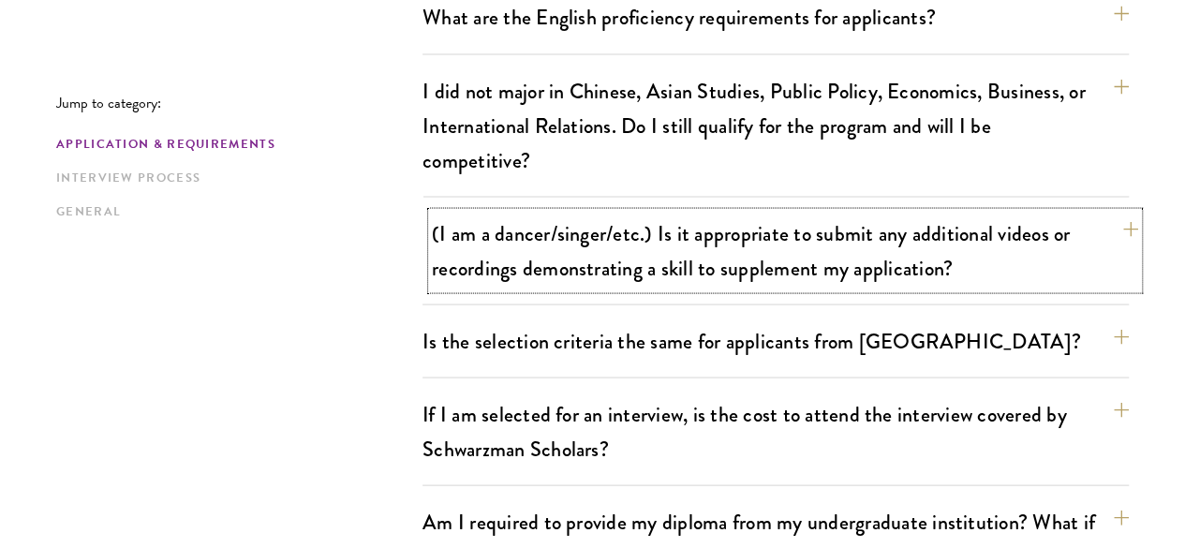
click at [996, 212] on button "(I am a dancer/singer/etc.) Is it appropriate to submit any additional videos o…" at bounding box center [785, 250] width 706 height 77
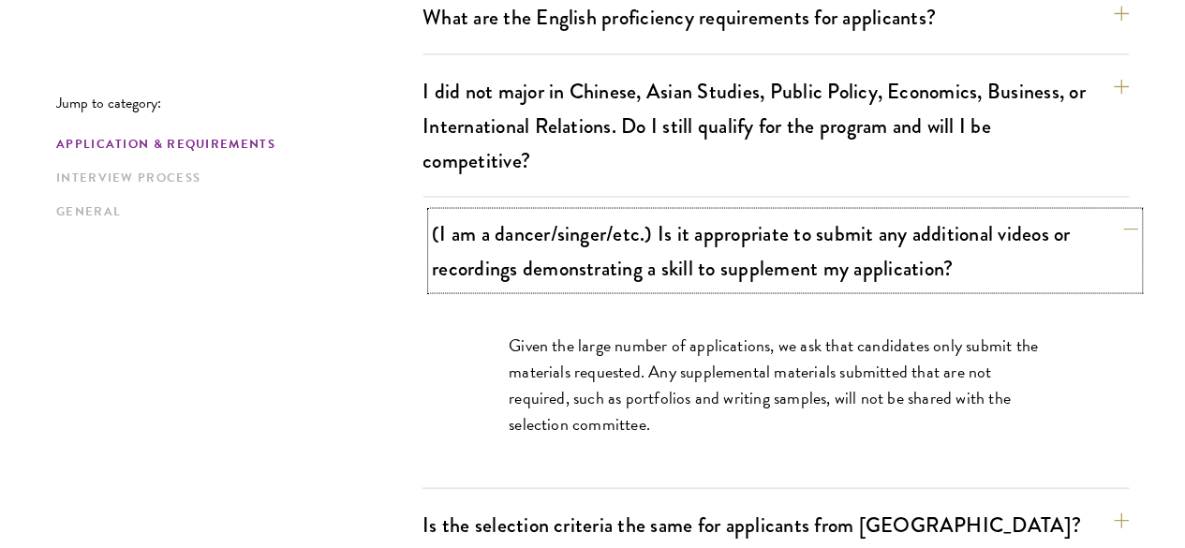
click at [996, 212] on button "(I am a dancer/singer/etc.) Is it appropriate to submit any additional videos o…" at bounding box center [785, 250] width 706 height 77
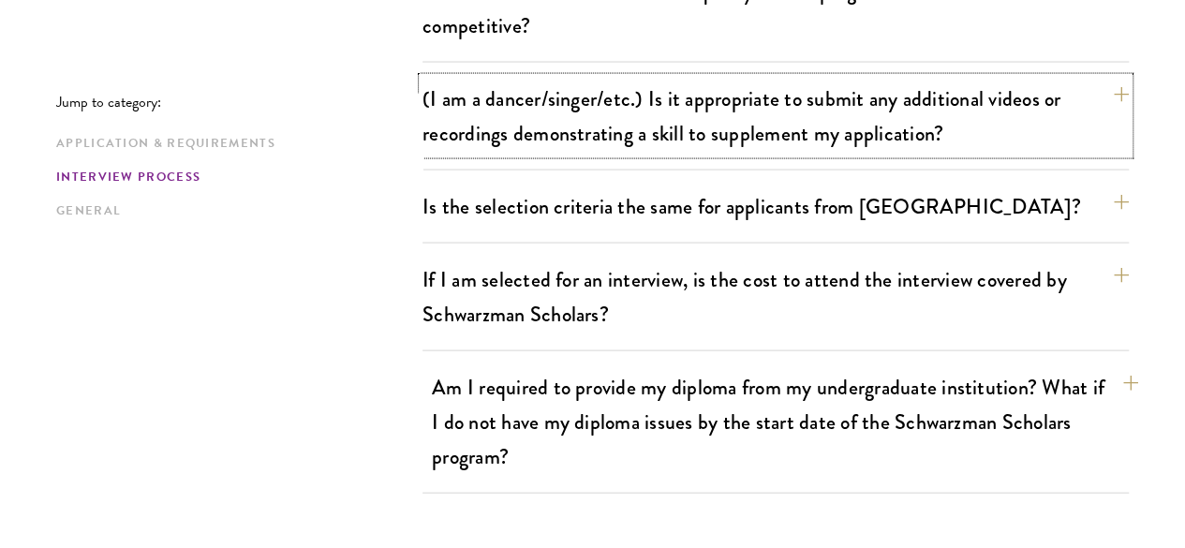
scroll to position [1849, 0]
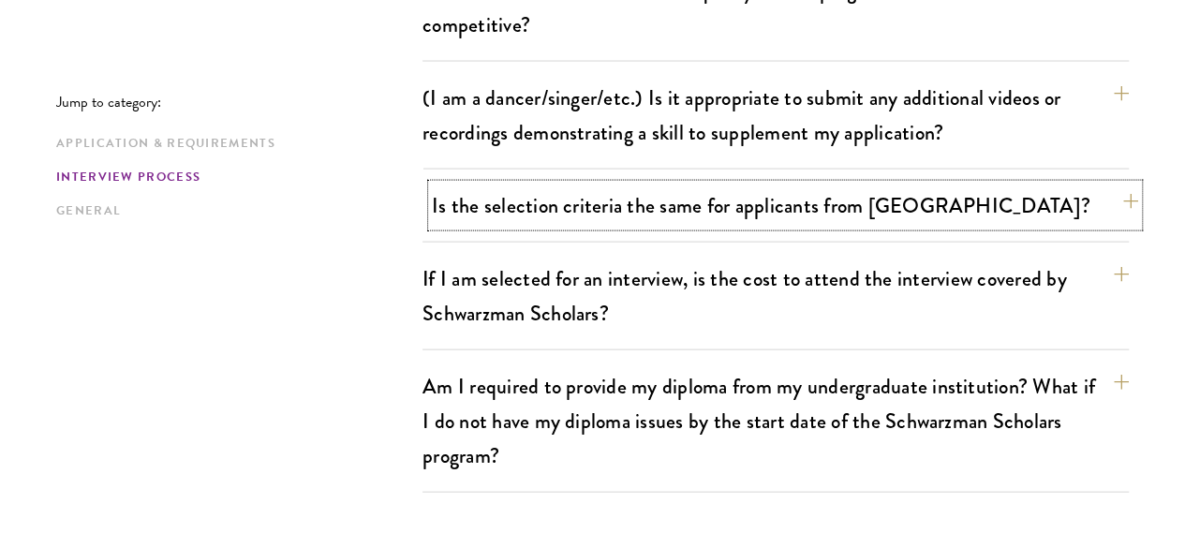
click at [792, 184] on button "Is the selection criteria the same for applicants from China?" at bounding box center [785, 205] width 706 height 42
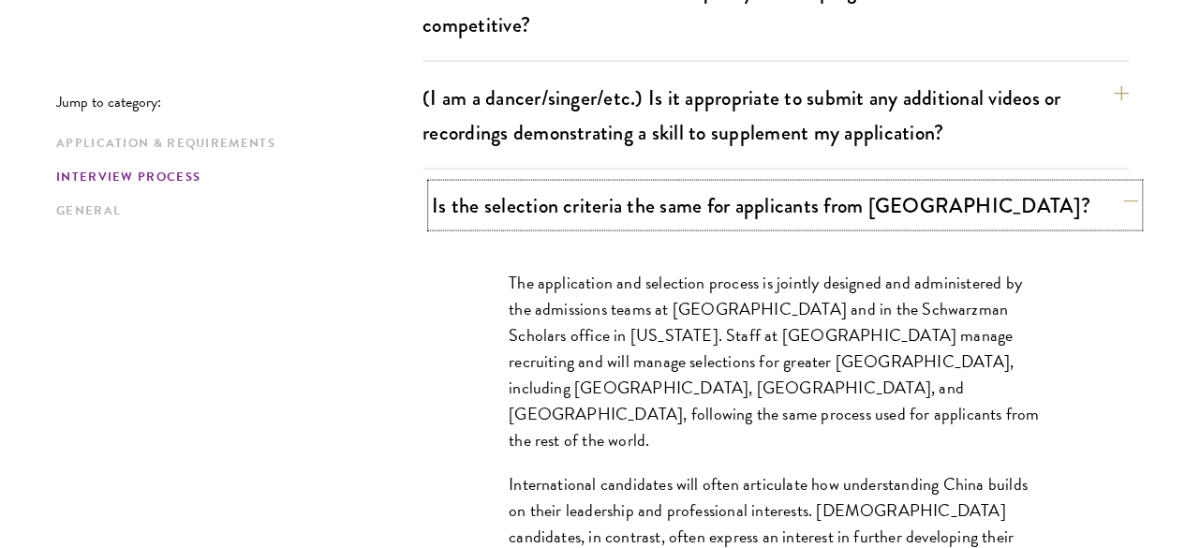
click at [792, 184] on button "Is the selection criteria the same for applicants from China?" at bounding box center [785, 205] width 706 height 42
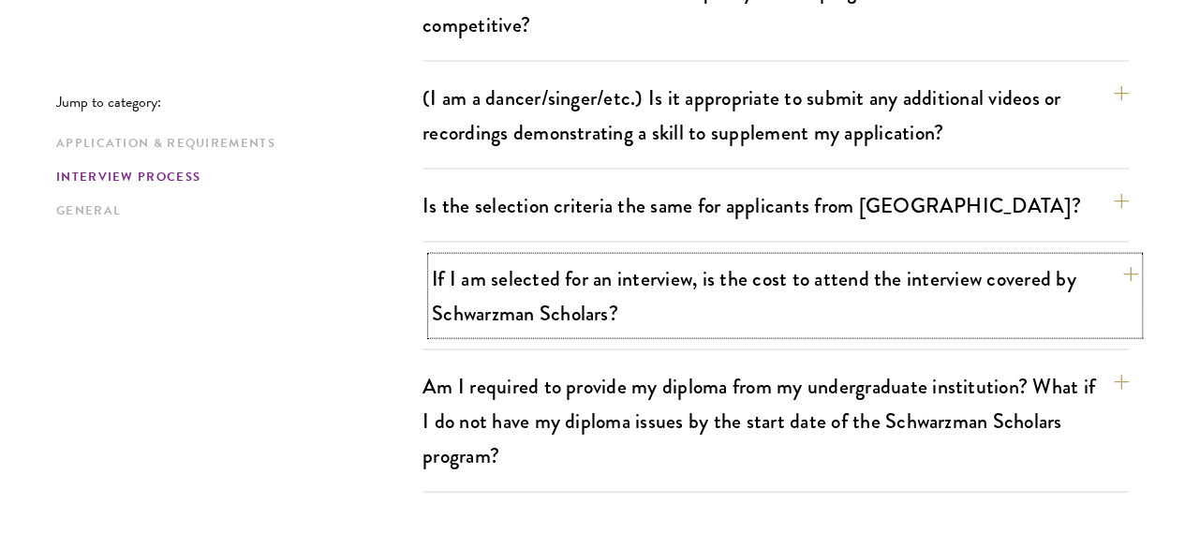
click at [818, 258] on button "If I am selected for an interview, is the cost to attend the interview covered …" at bounding box center [785, 296] width 706 height 77
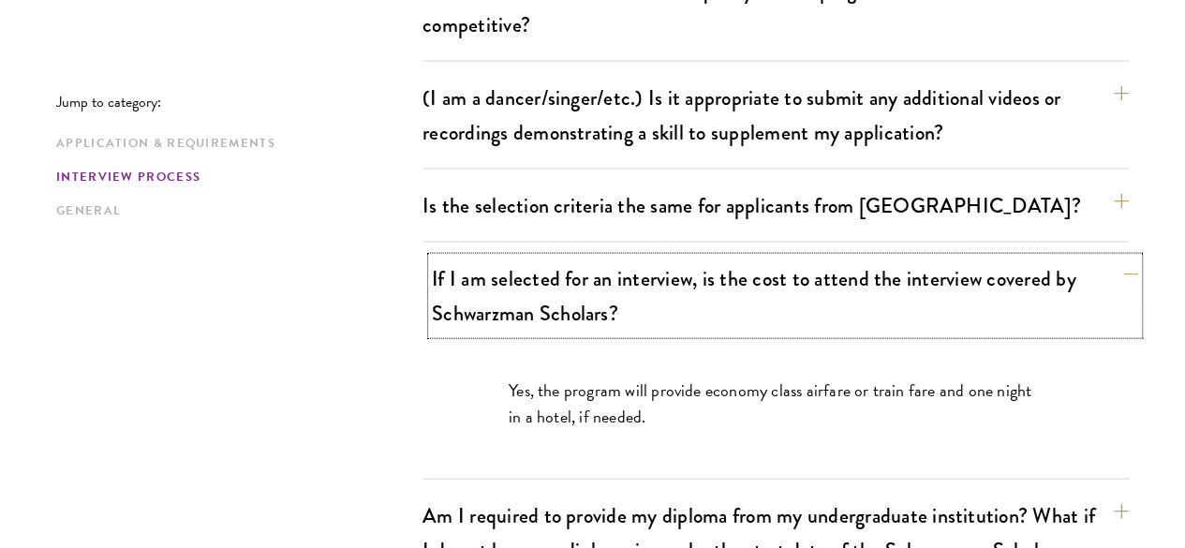
click at [837, 258] on button "If I am selected for an interview, is the cost to attend the interview covered …" at bounding box center [785, 296] width 706 height 77
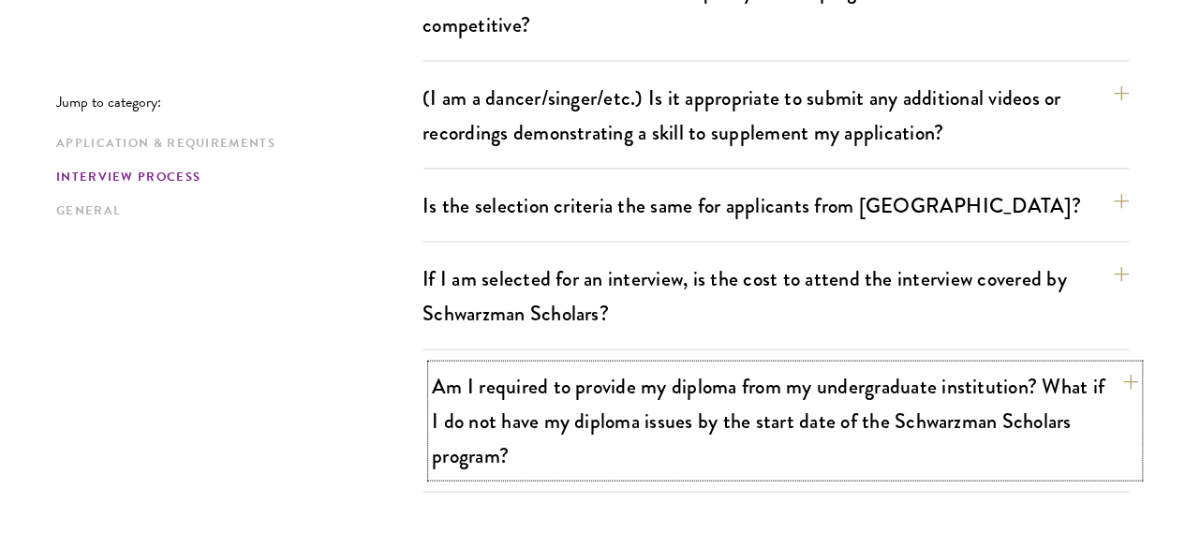
click at [836, 365] on button "Am I required to provide my diploma from my undergraduate institution? What if …" at bounding box center [785, 420] width 706 height 111
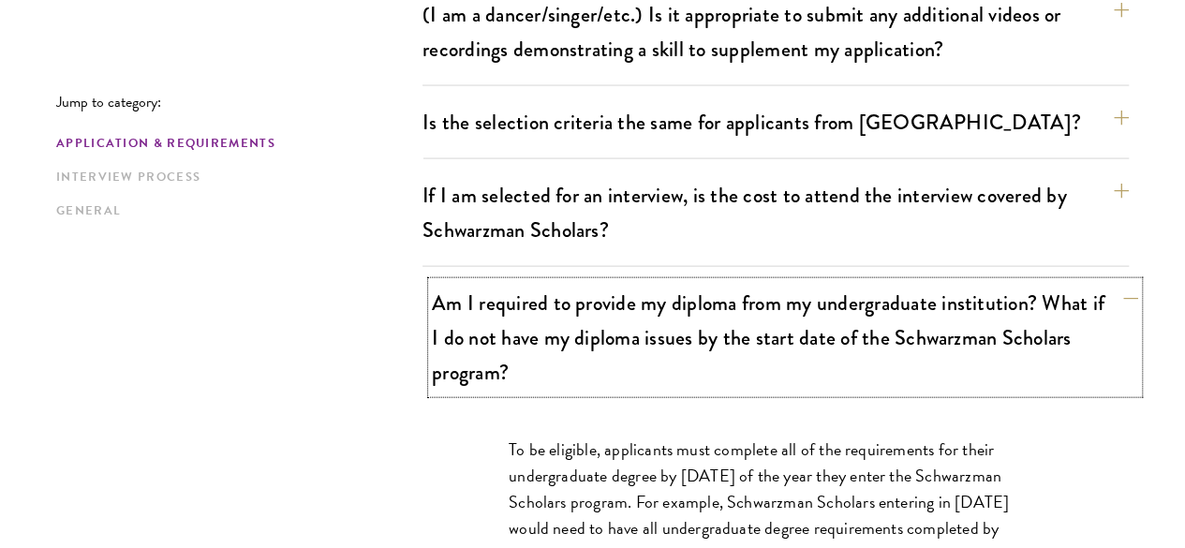
scroll to position [1933, 0]
click at [845, 281] on button "Am I required to provide my diploma from my undergraduate institution? What if …" at bounding box center [785, 336] width 706 height 111
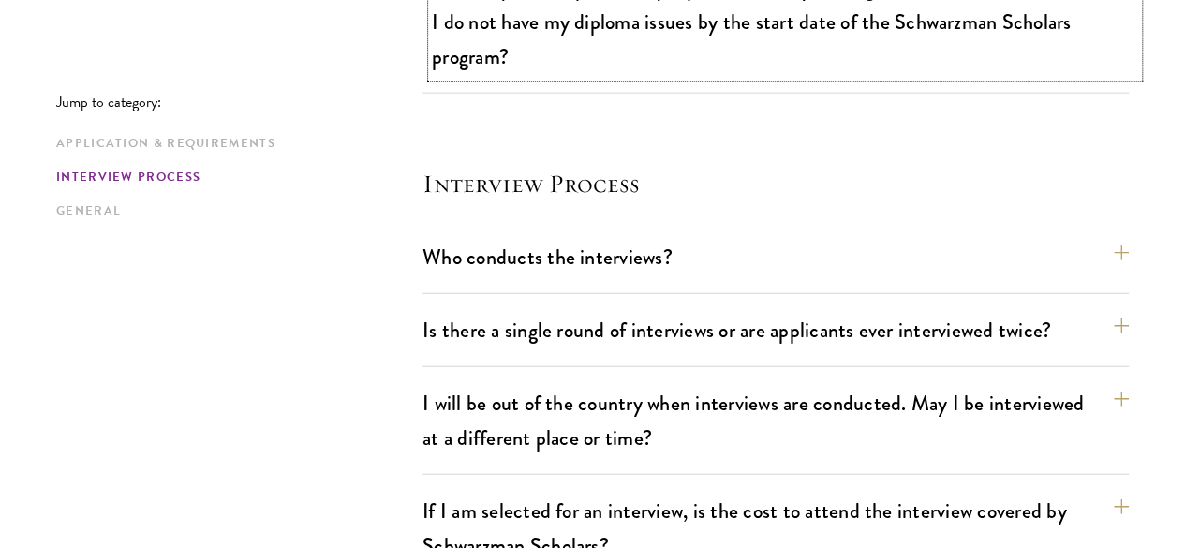
scroll to position [2248, 0]
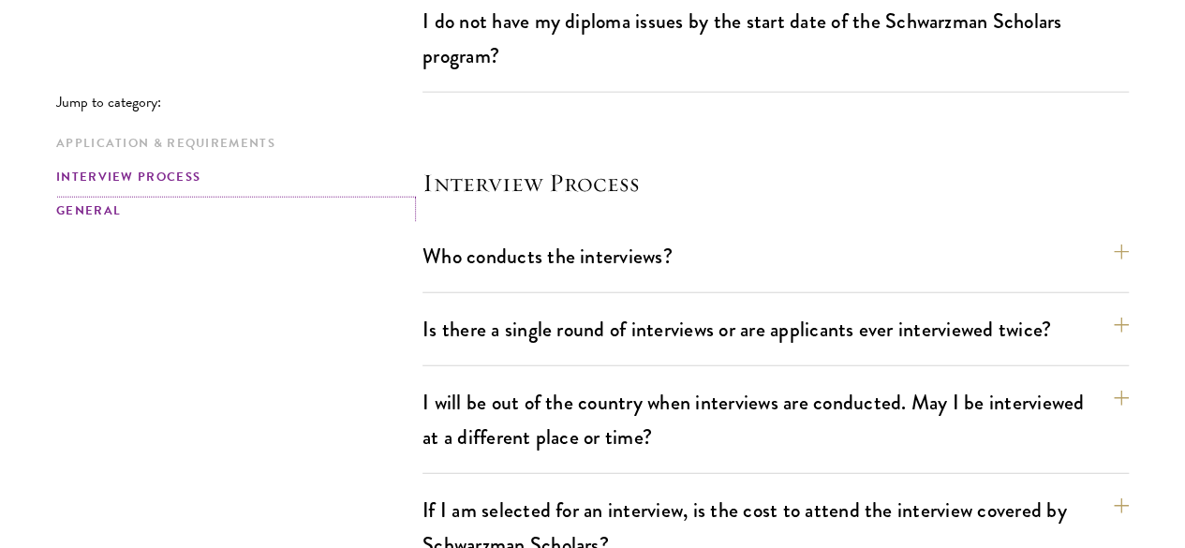
click at [131, 213] on link "General" at bounding box center [233, 211] width 355 height 20
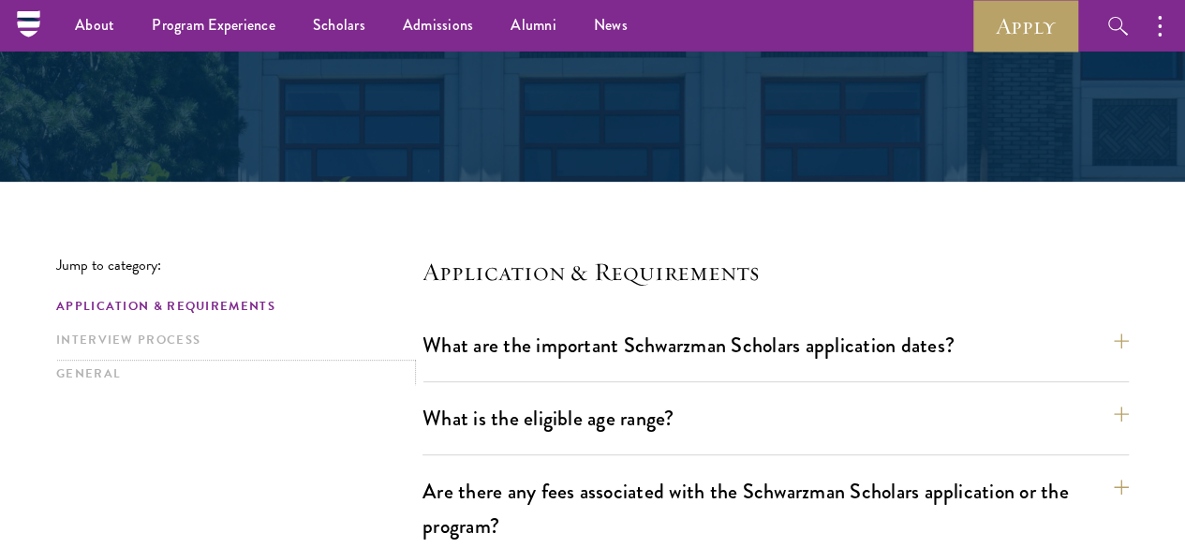
scroll to position [294, 0]
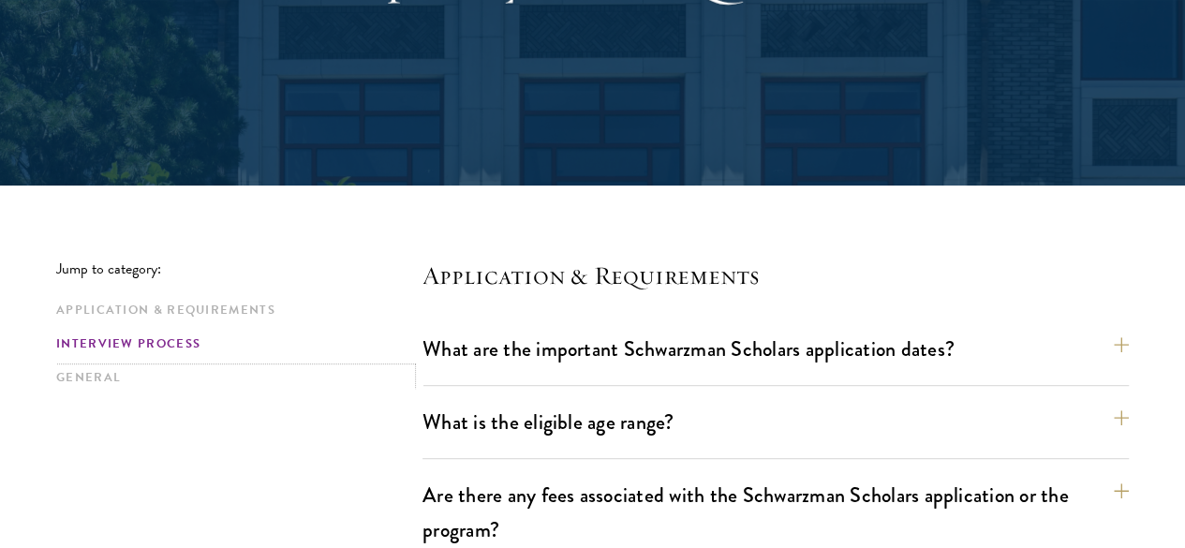
scroll to position [2248, 0]
